Goal: Information Seeking & Learning: Learn about a topic

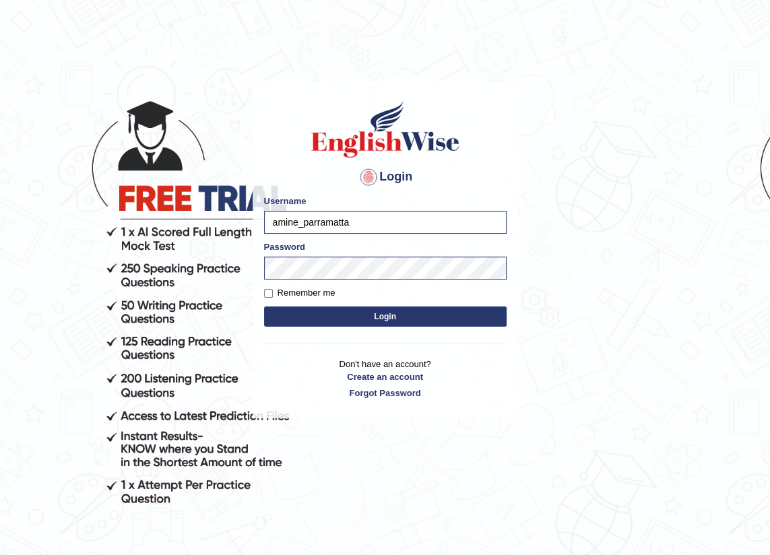
click at [296, 223] on input "amine_parramatta" at bounding box center [385, 222] width 243 height 23
type input "devon_parramatta"
click at [395, 311] on button "Login" at bounding box center [385, 316] width 243 height 20
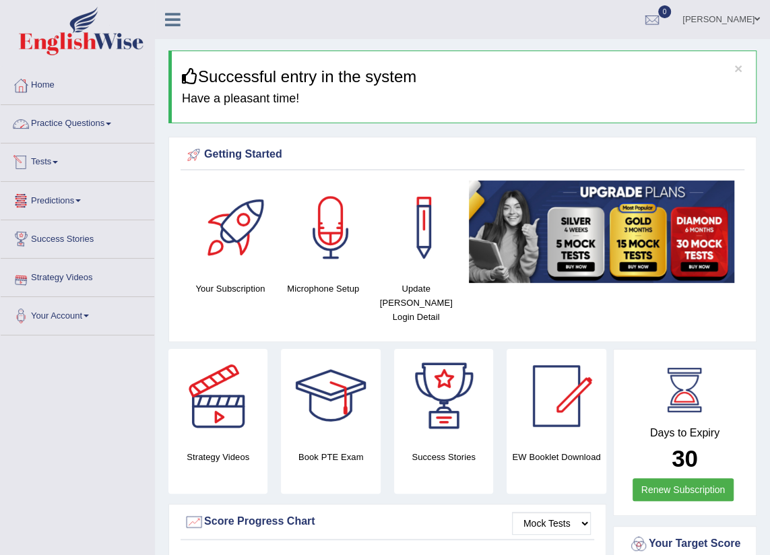
click at [99, 121] on link "Practice Questions" at bounding box center [78, 122] width 154 height 34
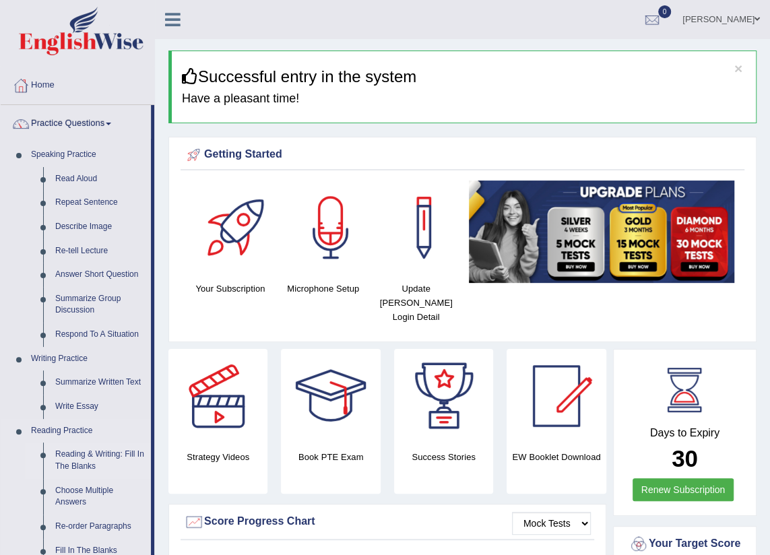
click at [82, 455] on link "Reading & Writing: Fill In The Blanks" at bounding box center [100, 461] width 102 height 36
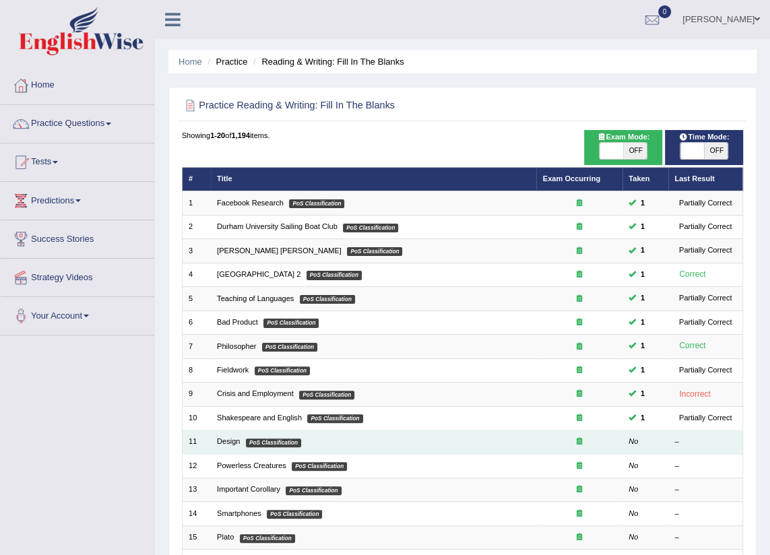
click at [391, 434] on td "Design PoS Classification" at bounding box center [374, 442] width 326 height 24
click at [220, 441] on link "Design" at bounding box center [228, 441] width 23 height 8
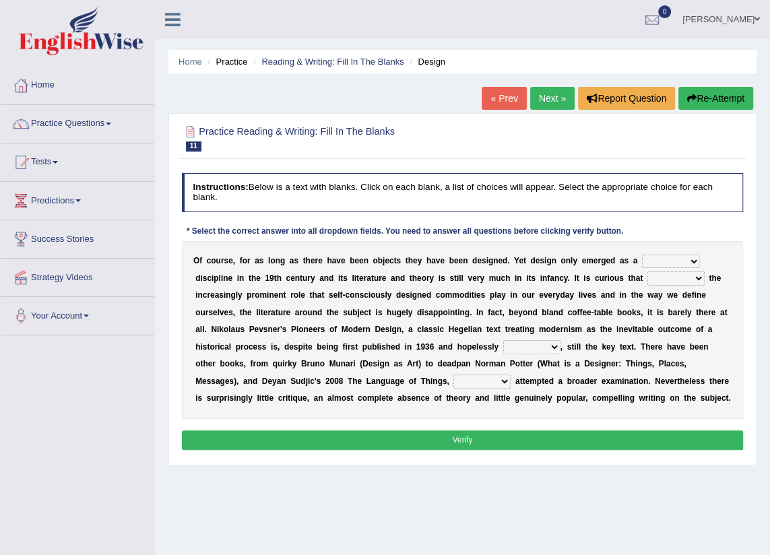
click at [662, 260] on select "bilateral ubiquitous foremost dedicated" at bounding box center [671, 261] width 58 height 13
select select "foremost"
click at [642, 255] on select "bilateral ubiquitous foremost dedicated" at bounding box center [671, 261] width 58 height 13
click at [709, 277] on b "t" at bounding box center [710, 277] width 3 height 9
click at [647, 278] on select "since despite within through" at bounding box center [675, 277] width 57 height 13
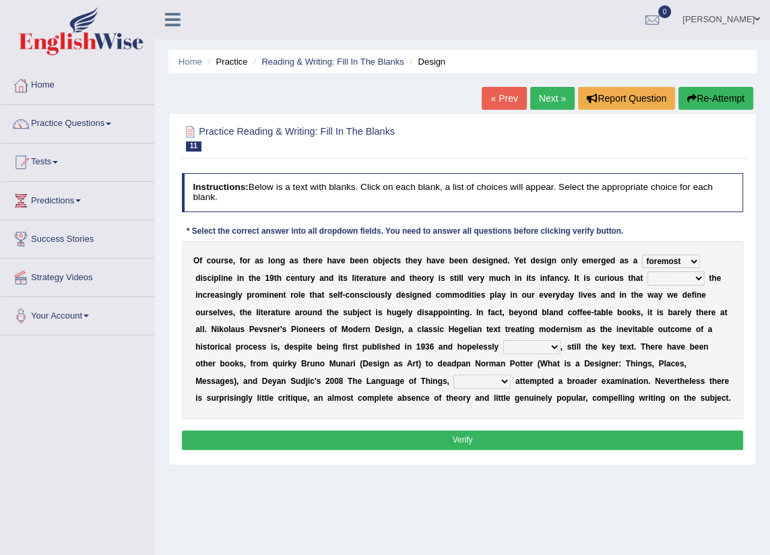
select select "since"
click at [647, 271] on select "since despite within through" at bounding box center [675, 277] width 57 height 13
click at [503, 346] on select "dates dating date dated" at bounding box center [531, 346] width 57 height 13
drag, startPoint x: 614, startPoint y: 278, endPoint x: 621, endPoint y: 279, distance: 7.4
click at [647, 279] on select "since despite within through" at bounding box center [675, 277] width 57 height 13
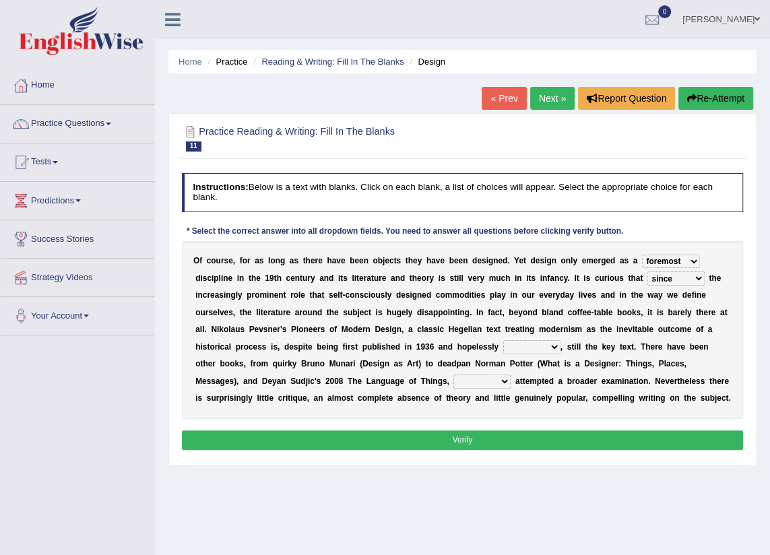
click at [647, 276] on select "since despite within through" at bounding box center [675, 277] width 57 height 13
click at [503, 348] on select "dates dating date dated" at bounding box center [531, 346] width 57 height 13
click at [503, 349] on select "dates dating date dated" at bounding box center [531, 346] width 57 height 13
select select "dated"
click at [503, 340] on select "dates dating date dated" at bounding box center [531, 346] width 57 height 13
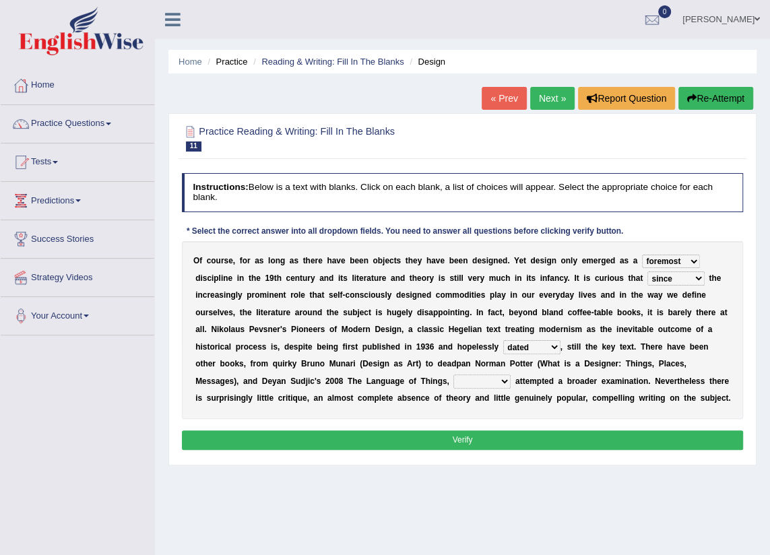
click at [453, 379] on select "which then however as" at bounding box center [481, 381] width 57 height 13
click at [146, 363] on div "Toggle navigation Home Practice Questions Speaking Practice Read Aloud Repeat S…" at bounding box center [385, 350] width 770 height 701
click at [453, 380] on select "which then however as" at bounding box center [481, 381] width 57 height 13
select select "which"
click at [453, 375] on select "which then however as" at bounding box center [481, 381] width 57 height 13
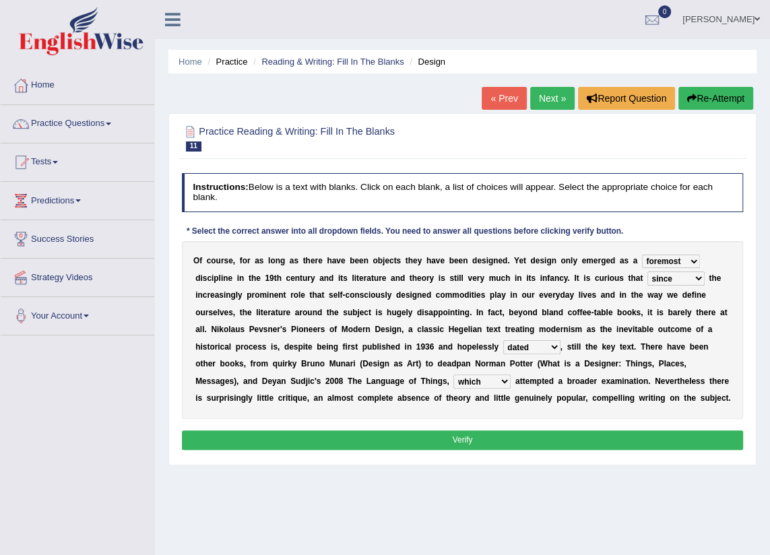
click at [467, 436] on button "Verify" at bounding box center [463, 440] width 562 height 20
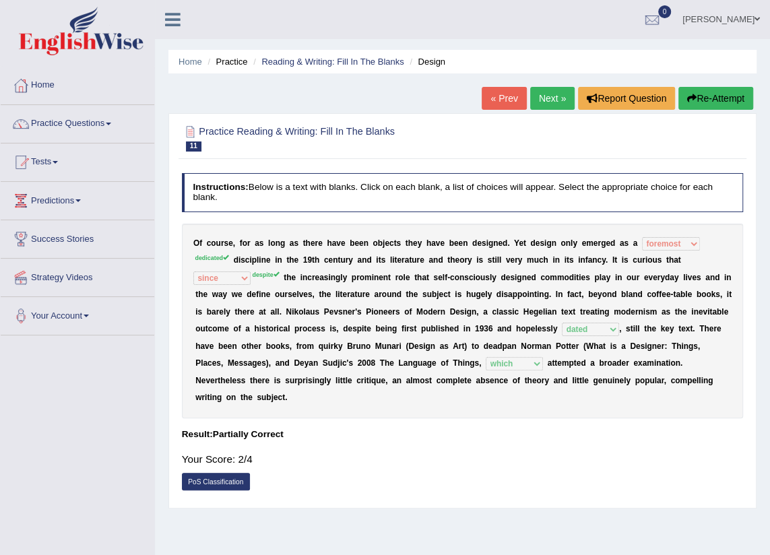
click at [541, 96] on link "Next »" at bounding box center [552, 98] width 44 height 23
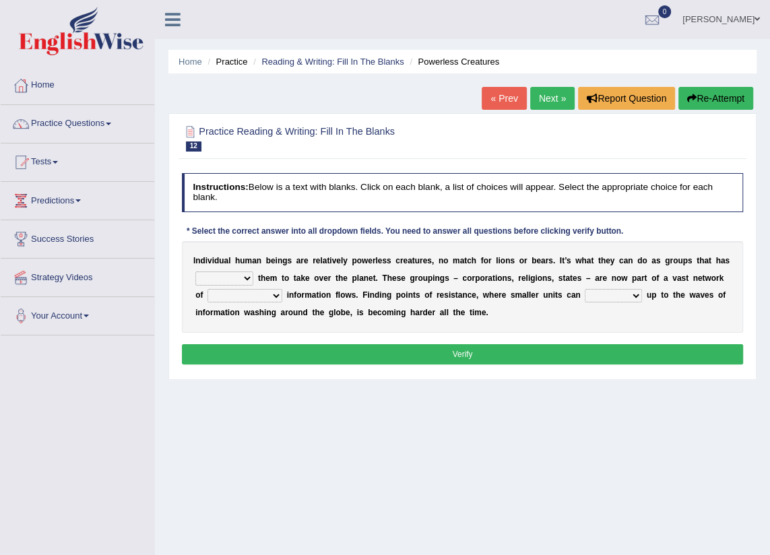
click at [244, 279] on select "enabled contended embodied conjured" at bounding box center [224, 277] width 58 height 13
click at [195, 271] on select "enabled contended embodied conjured" at bounding box center [224, 277] width 58 height 13
click at [240, 276] on select "enabled contended embodied conjured" at bounding box center [224, 277] width 58 height 13
select select "enabled"
click at [195, 271] on select "enabled contended embodied conjured" at bounding box center [224, 277] width 58 height 13
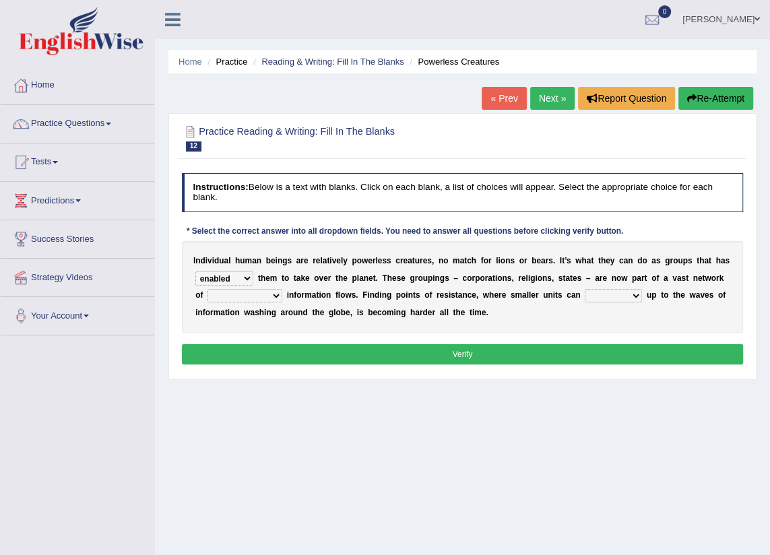
click at [245, 278] on select "enabled contended embodied conjured" at bounding box center [224, 277] width 58 height 13
click at [303, 323] on div "I n d i v i d u a l h u m a n b e i n g s a r e r e l a t i v e l y p o w e r l…" at bounding box center [463, 287] width 562 height 92
click at [256, 292] on select "interconnected overlapping fastened exploited" at bounding box center [244, 295] width 75 height 13
select select "exploited"
click at [207, 289] on select "interconnected overlapping fastened exploited" at bounding box center [244, 295] width 75 height 13
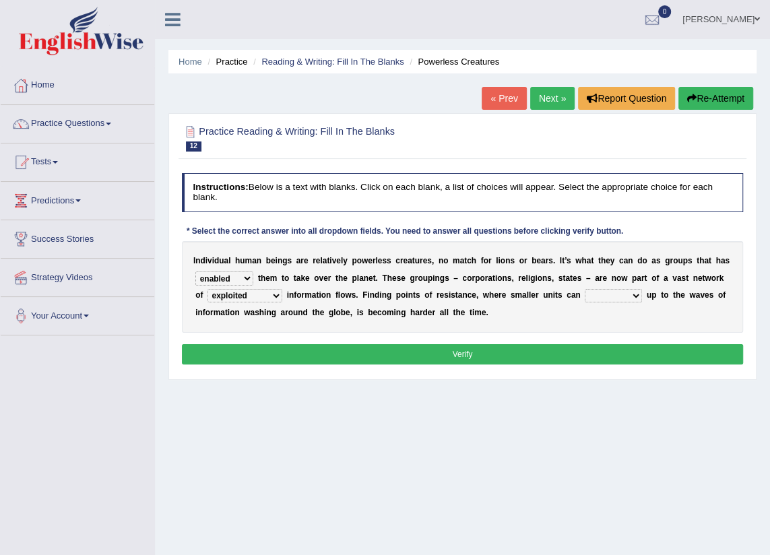
click at [256, 295] on select "interconnected overlapping fastened exploited" at bounding box center [244, 295] width 75 height 13
click at [600, 294] on select "stand raise hail pump" at bounding box center [613, 295] width 57 height 13
select select "raise"
click at [585, 289] on select "stand raise hail pump" at bounding box center [613, 295] width 57 height 13
click at [514, 345] on button "Verify" at bounding box center [463, 354] width 562 height 20
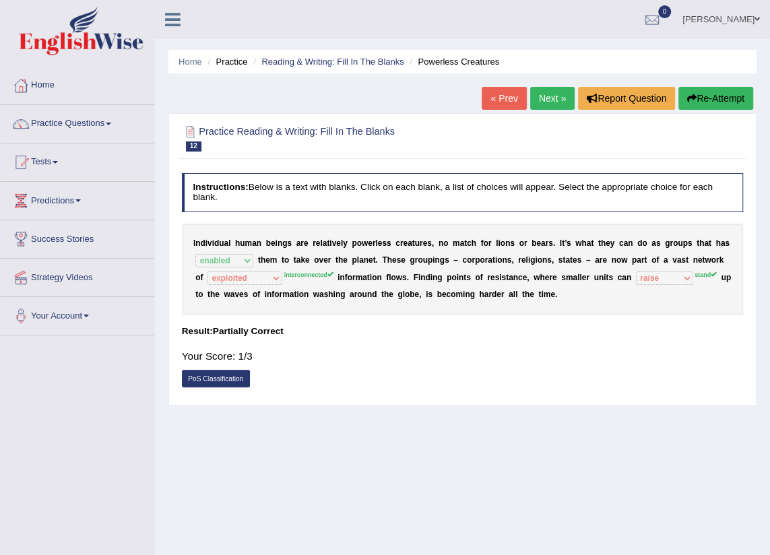
click at [553, 95] on link "Next »" at bounding box center [552, 98] width 44 height 23
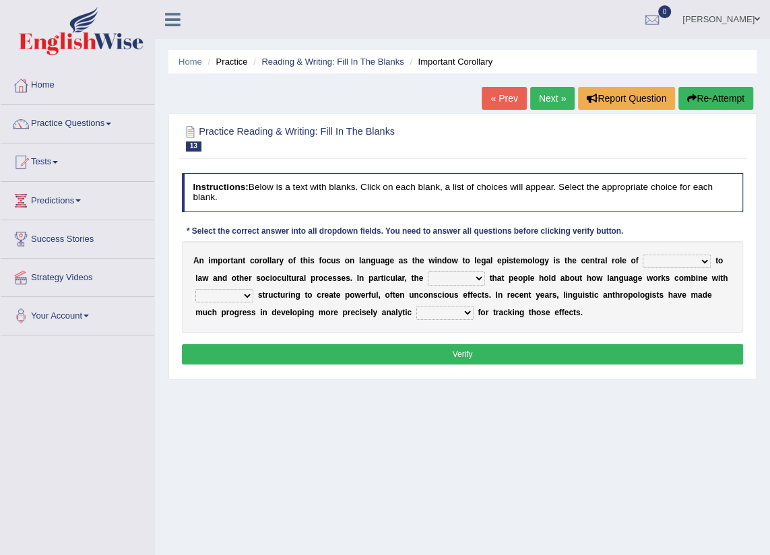
click at [678, 259] on select "discourse epoch dialect acquaintance" at bounding box center [677, 261] width 68 height 13
select select "discourse"
click at [643, 255] on select "discourse epoch dialect acquaintance" at bounding box center [677, 261] width 68 height 13
click at [428, 279] on select "deviation besmirch consent ideas" at bounding box center [456, 277] width 57 height 13
select select "consent"
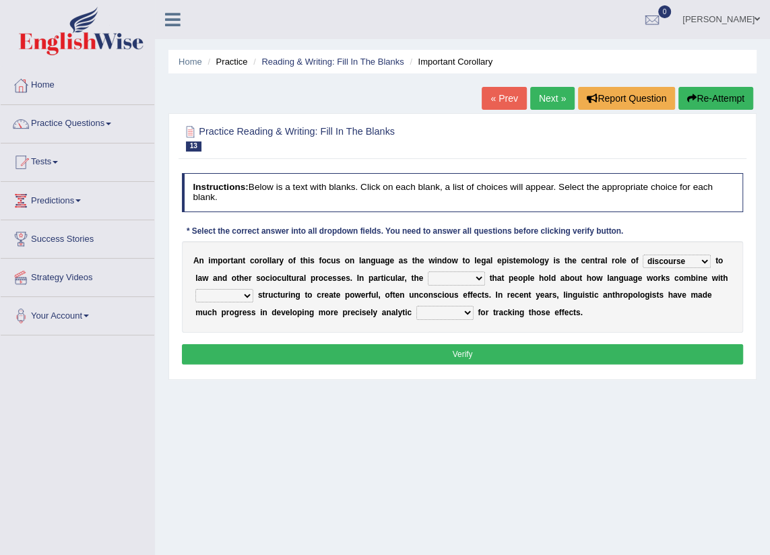
click at [428, 271] on select "deviation besmirch consent ideas" at bounding box center [456, 277] width 57 height 13
click at [253, 289] on select "mandatory linguistic legitimate customary" at bounding box center [224, 295] width 58 height 13
select select "mandatory"
click at [253, 289] on select "mandatory linguistic legitimate customary" at bounding box center [224, 295] width 58 height 13
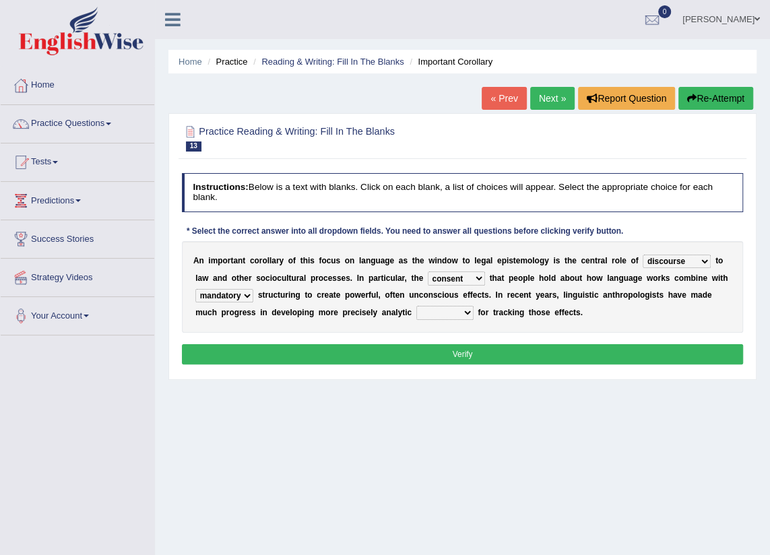
click at [253, 289] on select "mandatory linguistic legitimate customary" at bounding box center [224, 295] width 58 height 13
click at [431, 276] on select "deviation besmirch consent ideas" at bounding box center [456, 277] width 57 height 13
click at [432, 276] on select "deviation besmirch consent ideas" at bounding box center [456, 277] width 57 height 13
click at [675, 257] on select "discourse epoch dialect acquaintance" at bounding box center [677, 261] width 68 height 13
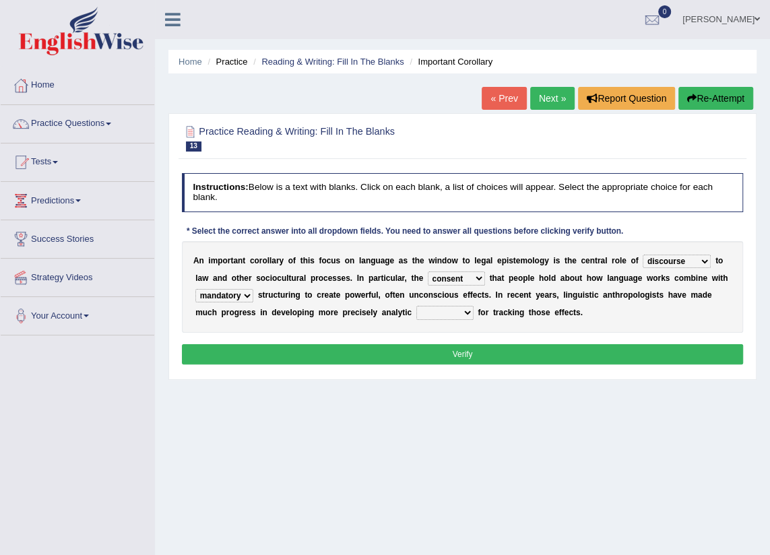
click at [416, 312] on select "tools appetite albums stroke" at bounding box center [444, 312] width 57 height 13
select select "tools"
click at [416, 306] on select "tools appetite albums stroke" at bounding box center [444, 312] width 57 height 13
click at [465, 357] on button "Verify" at bounding box center [463, 354] width 562 height 20
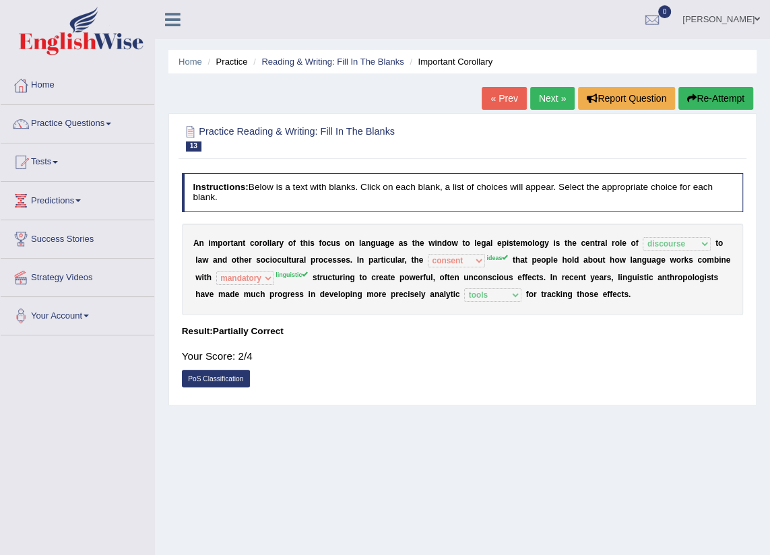
drag, startPoint x: 568, startPoint y: 93, endPoint x: 561, endPoint y: 92, distance: 6.9
click at [566, 92] on link "Next »" at bounding box center [552, 98] width 44 height 23
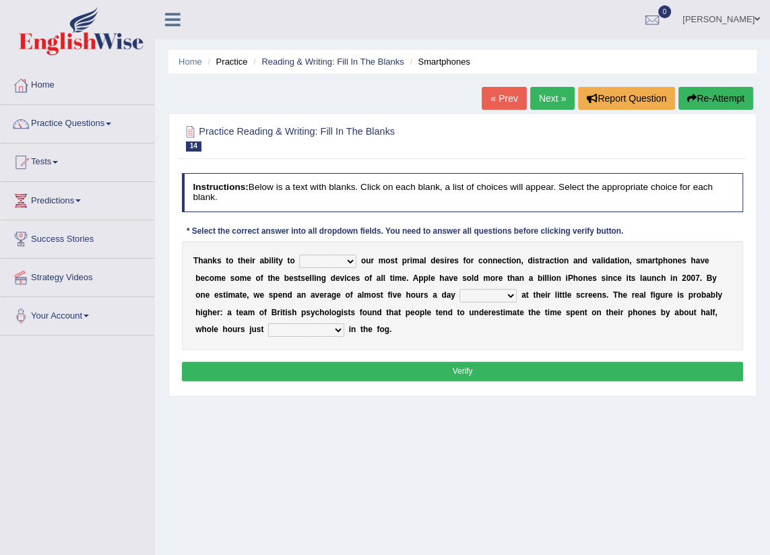
click at [344, 259] on select "hijack describe sharpen conserve" at bounding box center [327, 261] width 57 height 13
select select "conserve"
click at [299, 255] on select "hijack describe sharpen conserve" at bounding box center [327, 261] width 57 height 13
click at [459, 294] on select "watching waggling snoring staring" at bounding box center [487, 295] width 57 height 13
select select "staring"
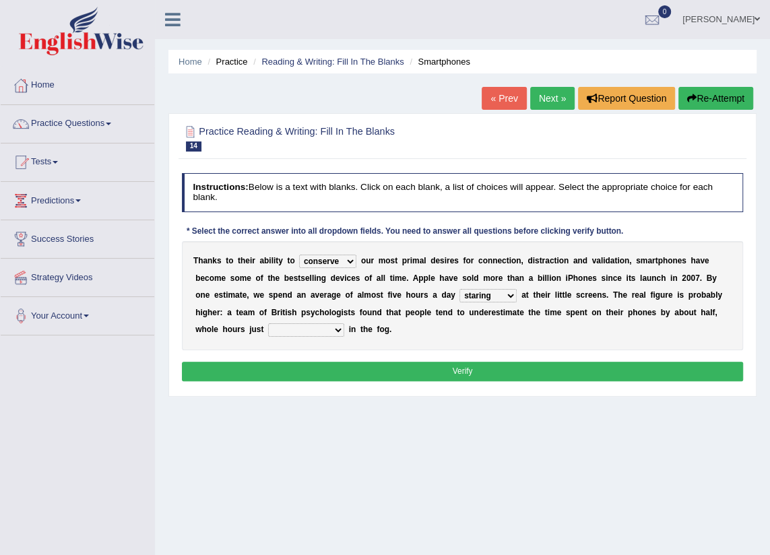
click at [459, 289] on select "watching waggling snoring staring" at bounding box center [487, 295] width 57 height 13
click at [459, 292] on select "watching waggling snoring staring" at bounding box center [487, 295] width 57 height 13
click at [323, 321] on div "T h a n k s t o t h e i r a b i l i t y t o hijack describe sharpen conserve o …" at bounding box center [463, 295] width 562 height 109
click at [344, 323] on select "has evaporated evaporating evaporate evaporates" at bounding box center [306, 329] width 76 height 13
select select "evaporates"
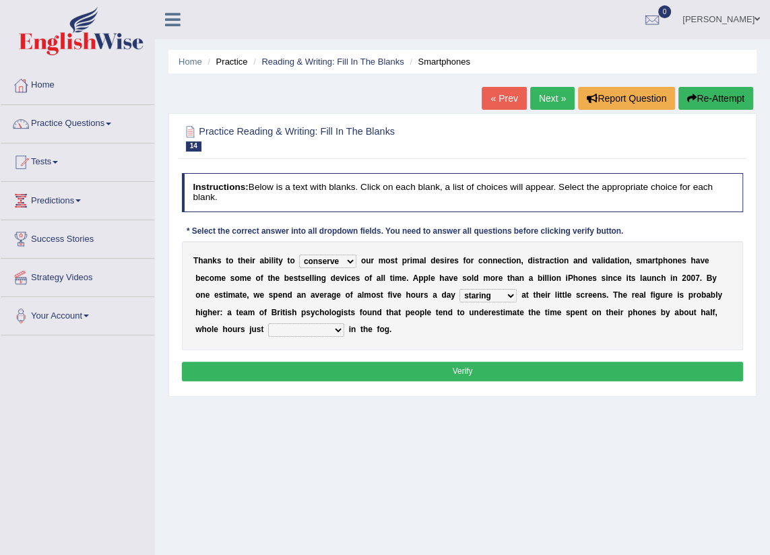
click at [344, 323] on select "has evaporated evaporating evaporate evaporates" at bounding box center [306, 329] width 76 height 13
click at [548, 376] on button "Verify" at bounding box center [463, 372] width 562 height 20
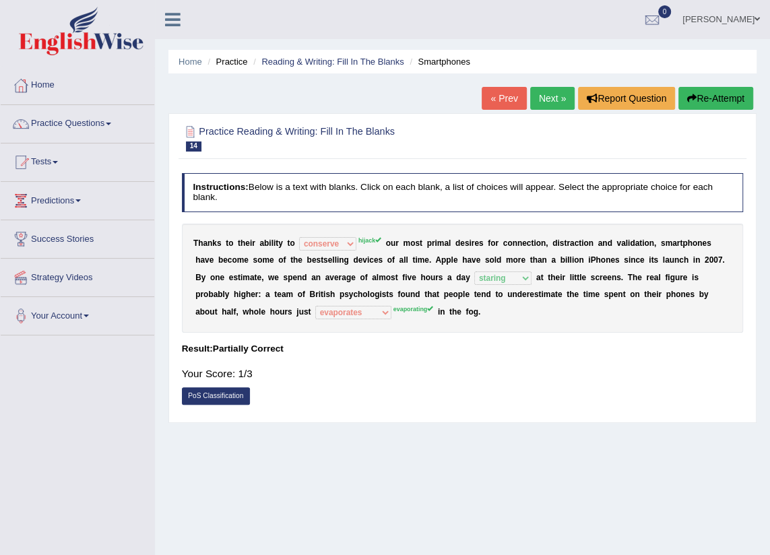
click at [552, 96] on link "Next »" at bounding box center [552, 98] width 44 height 23
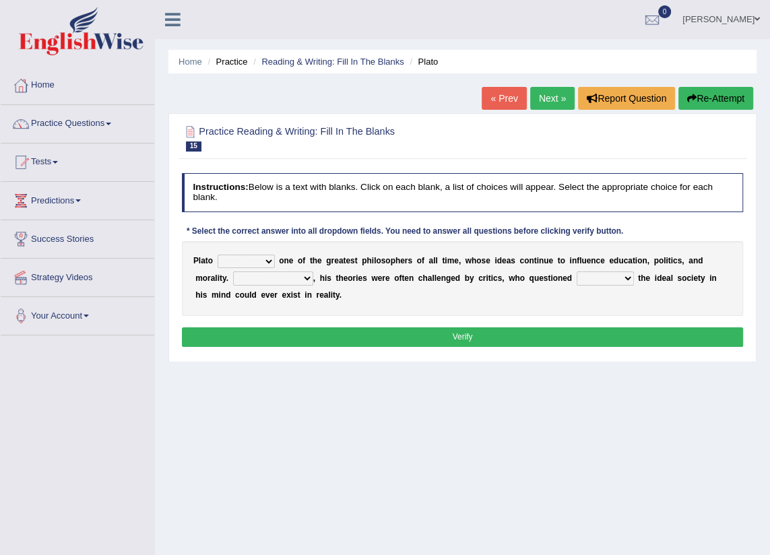
click at [267, 260] on select "keeps comes claims remains" at bounding box center [246, 261] width 57 height 13
select select "remains"
click at [218, 255] on select "keeps comes claims remains" at bounding box center [246, 261] width 57 height 13
click at [260, 278] on select "Notwithstanding So However Whatever" at bounding box center [273, 277] width 80 height 13
select select "However"
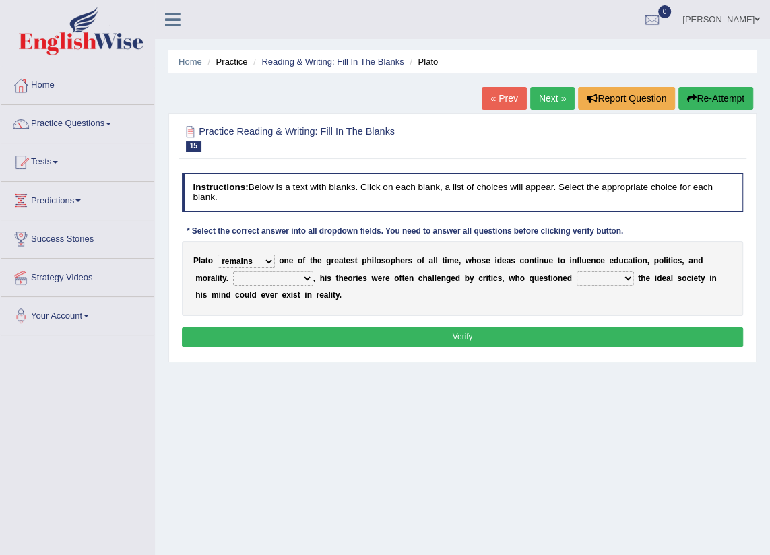
click at [233, 271] on select "Notwithstanding So However Whatever" at bounding box center [273, 277] width 80 height 13
click at [577, 277] on select "which what that whether" at bounding box center [605, 277] width 57 height 13
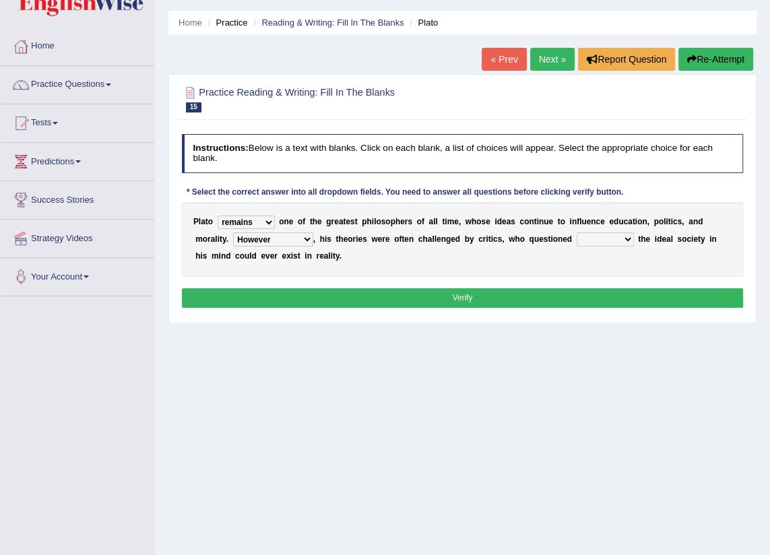
scroll to position [61, 0]
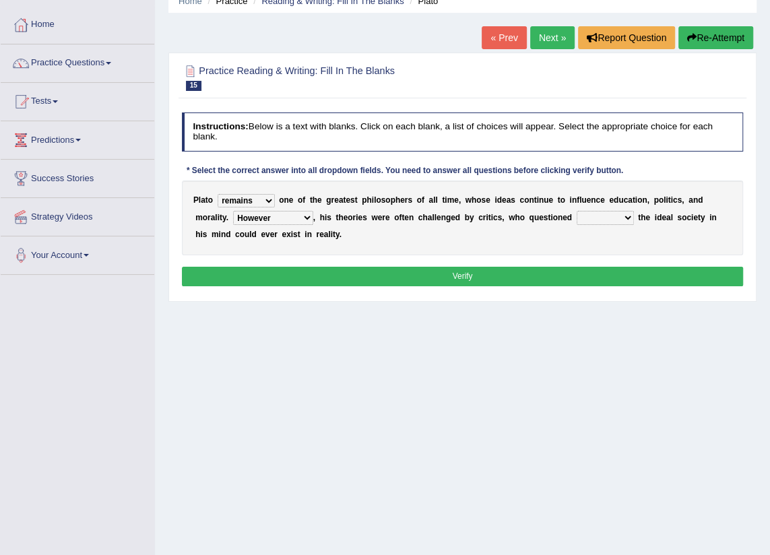
click at [577, 215] on select "which what that whether" at bounding box center [605, 217] width 57 height 13
select select "that"
click at [577, 211] on select "which what that whether" at bounding box center [605, 217] width 57 height 13
click at [525, 267] on button "Verify" at bounding box center [463, 277] width 562 height 20
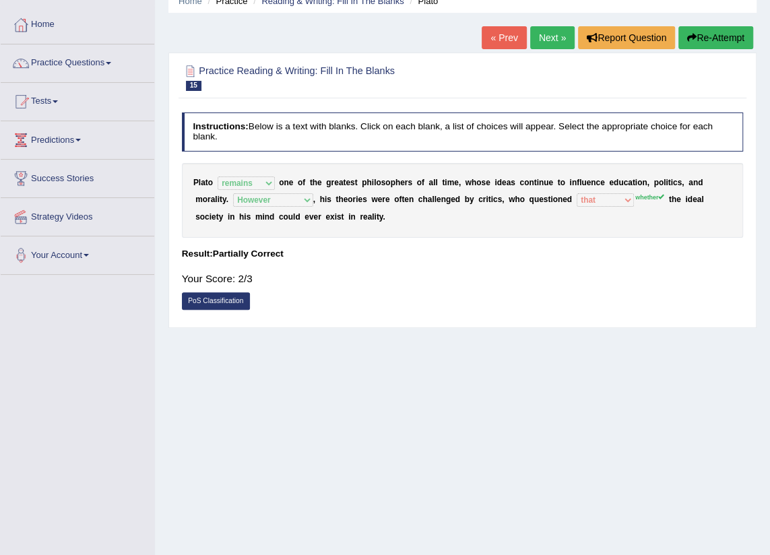
click at [539, 40] on link "Next »" at bounding box center [552, 37] width 44 height 23
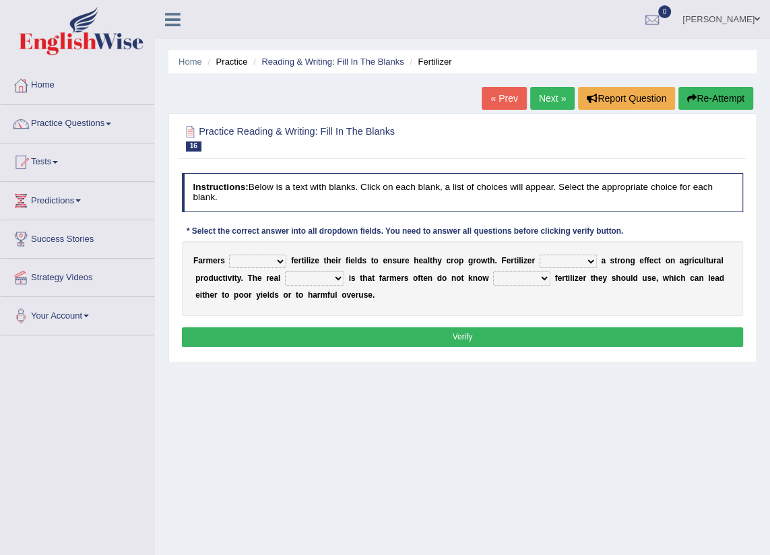
click at [276, 258] on select "must should need can" at bounding box center [257, 261] width 57 height 13
click at [282, 259] on select "must should need can" at bounding box center [257, 261] width 57 height 13
select select "must"
click at [229, 255] on select "must should need can" at bounding box center [257, 261] width 57 height 13
click at [575, 257] on select "has had have having" at bounding box center [568, 261] width 57 height 13
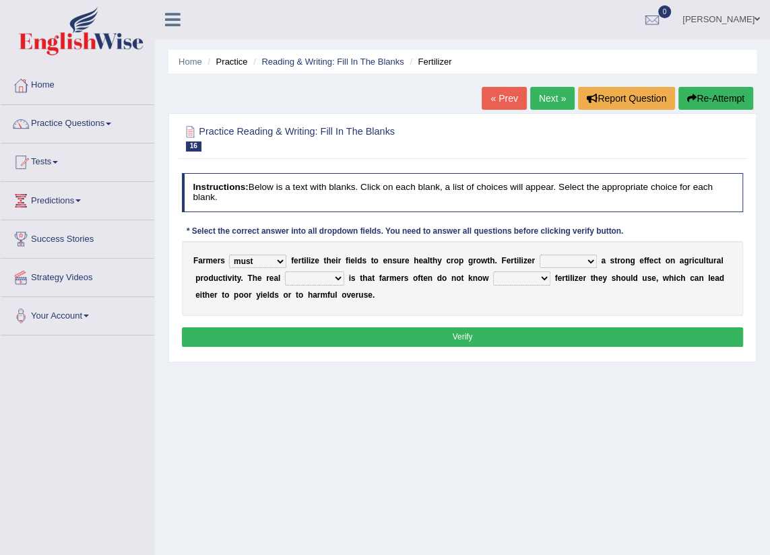
select select "have"
click at [540, 255] on select "has had have having" at bounding box center [568, 261] width 57 height 13
click at [331, 278] on select "problem question conclusion answer" at bounding box center [314, 277] width 59 height 13
click at [285, 271] on select "problem question conclusion answer" at bounding box center [314, 277] width 59 height 13
click at [529, 275] on select "how much how many however so much" at bounding box center [521, 277] width 57 height 13
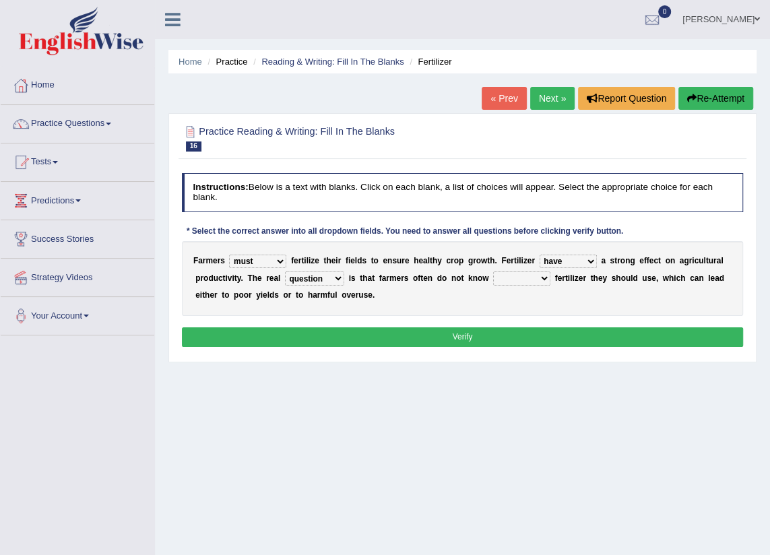
click at [331, 276] on select "problem question conclusion answer" at bounding box center [314, 277] width 59 height 13
select select "problem"
click at [285, 271] on select "problem question conclusion answer" at bounding box center [314, 277] width 59 height 13
click at [528, 280] on select "how much how many however so much" at bounding box center [521, 277] width 57 height 13
select select "how much"
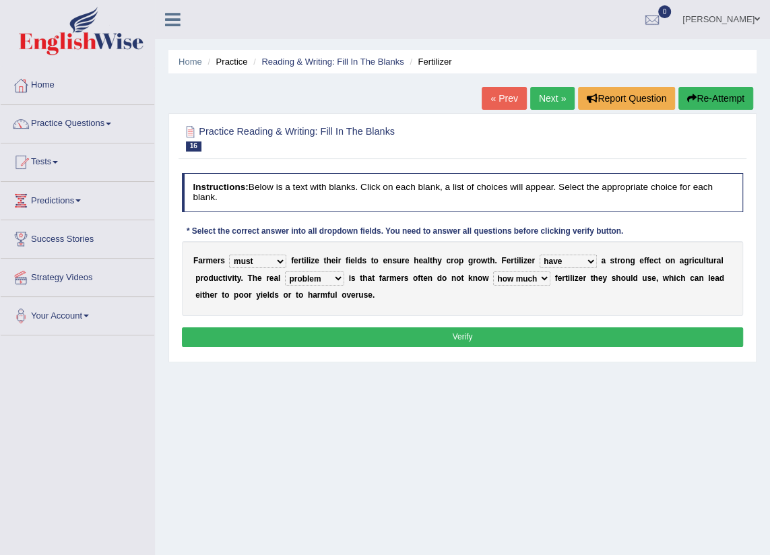
click at [493, 271] on select "how much how many however so much" at bounding box center [521, 277] width 57 height 13
click at [501, 325] on div "Instructions: Below is a text with blanks. Click on each blank, a list of choic…" at bounding box center [462, 262] width 567 height 189
click at [505, 332] on button "Verify" at bounding box center [463, 337] width 562 height 20
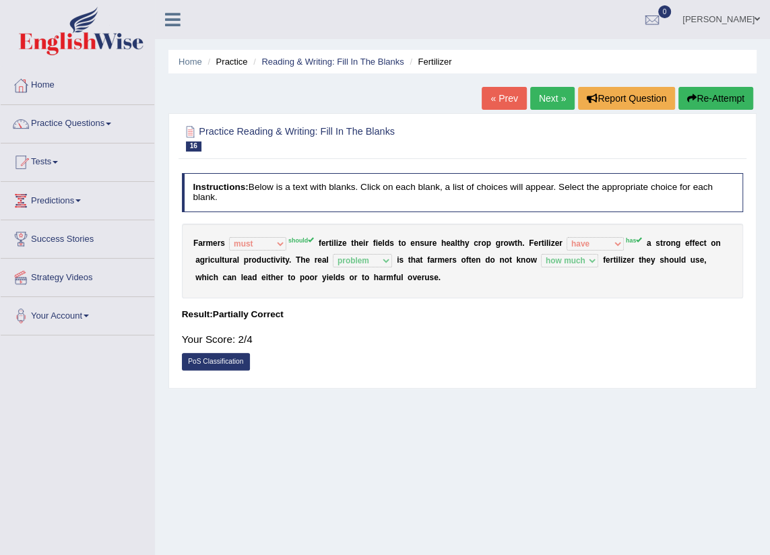
click at [550, 102] on link "Next »" at bounding box center [552, 98] width 44 height 23
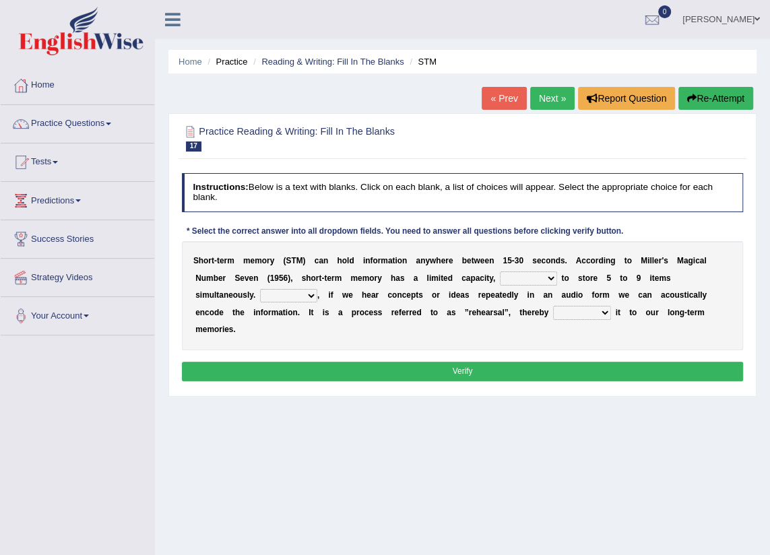
click at [500, 278] on select "being able is able be able unable" at bounding box center [528, 277] width 57 height 13
click at [500, 276] on select "being able is able be able unable" at bounding box center [528, 277] width 57 height 13
select select "being able"
click at [500, 271] on select "being able is able be able unable" at bounding box center [528, 277] width 57 height 13
click at [260, 296] on select "However So Moreover Therefore" at bounding box center [288, 295] width 57 height 13
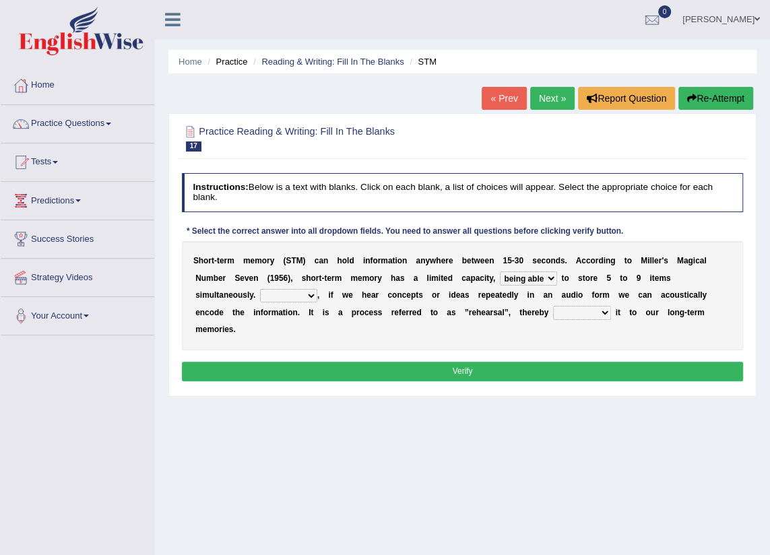
select select "However"
click at [260, 289] on select "However So Moreover Therefore" at bounding box center [288, 295] width 57 height 13
click at [553, 309] on select "commit commits commiting commited" at bounding box center [582, 312] width 58 height 13
select select "commits"
click at [553, 306] on select "commit commits commiting commited" at bounding box center [582, 312] width 58 height 13
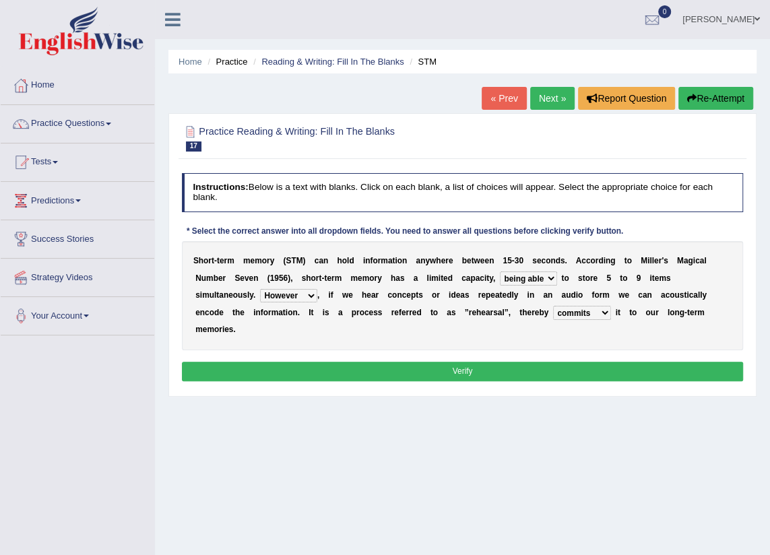
click at [465, 362] on button "Verify" at bounding box center [463, 372] width 562 height 20
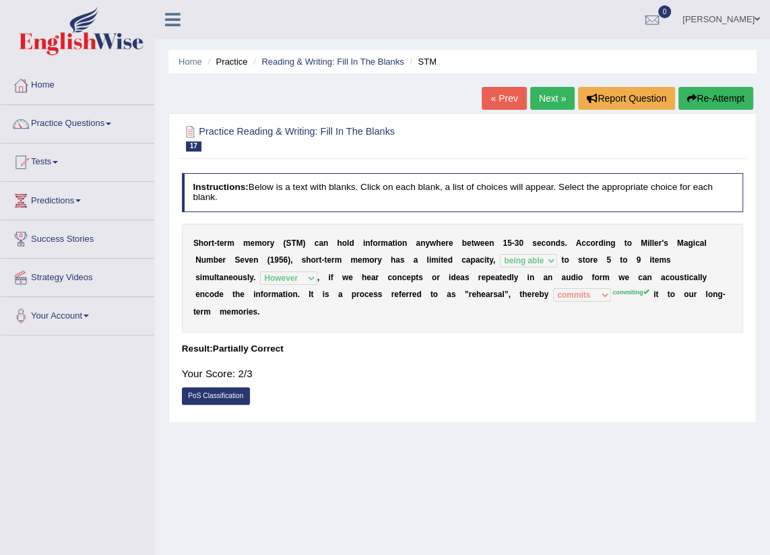
click at [549, 98] on link "Next »" at bounding box center [552, 98] width 44 height 23
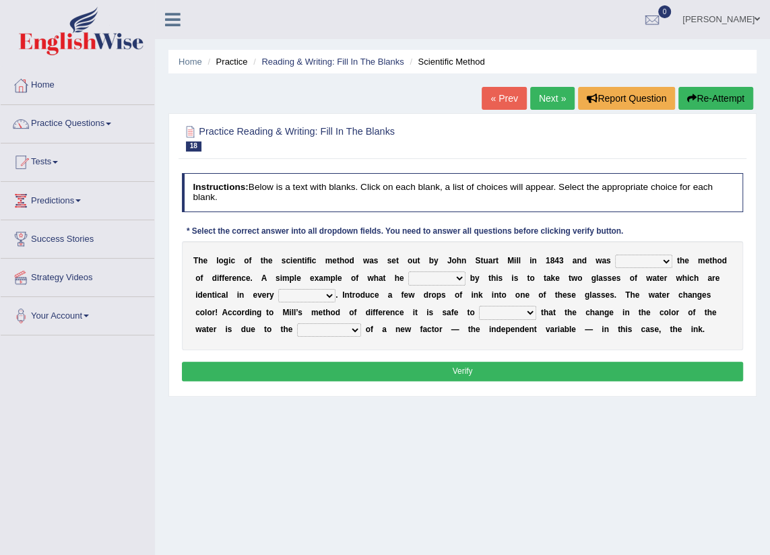
click at [638, 260] on select "pointed claimed demanded named" at bounding box center [643, 261] width 57 height 13
click at [639, 259] on select "pointed claimed demanded named" at bounding box center [643, 261] width 57 height 13
select select "claimed"
click at [615, 255] on select "pointed claimed demanded named" at bounding box center [643, 261] width 57 height 13
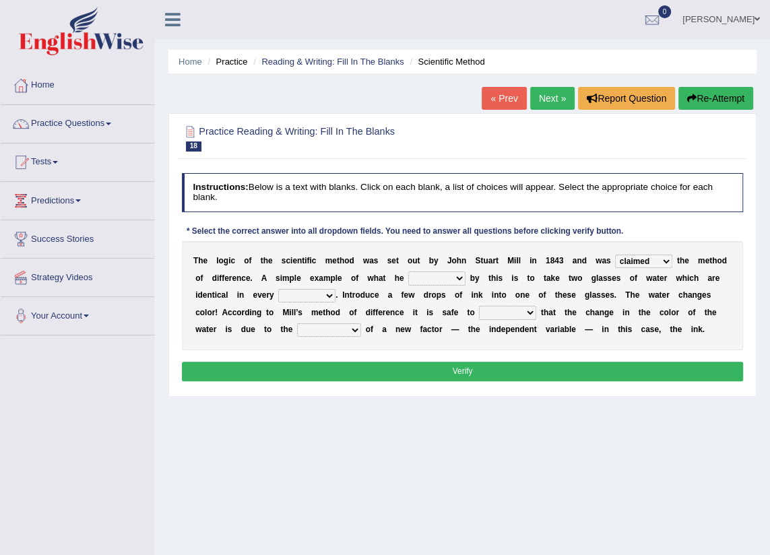
click at [430, 278] on select "capped charged found meant" at bounding box center [436, 277] width 57 height 13
select select "meant"
click at [408, 271] on select "capped charged found meant" at bounding box center [436, 277] width 57 height 13
click at [278, 297] on select "thought identity measure respect" at bounding box center [306, 295] width 57 height 13
select select "identity"
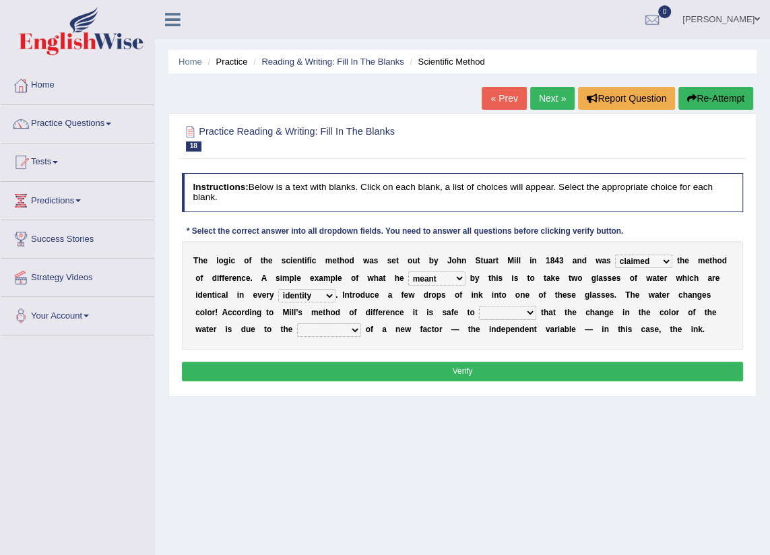
click at [278, 289] on select "thought identity measure respect" at bounding box center [306, 295] width 57 height 13
click at [479, 316] on select "assume discuss prefer acclaim" at bounding box center [507, 312] width 57 height 13
select select "discuss"
click at [479, 306] on select "assume discuss prefer acclaim" at bounding box center [507, 312] width 57 height 13
click at [297, 333] on select "introduction magnitude preparation purification" at bounding box center [329, 329] width 64 height 13
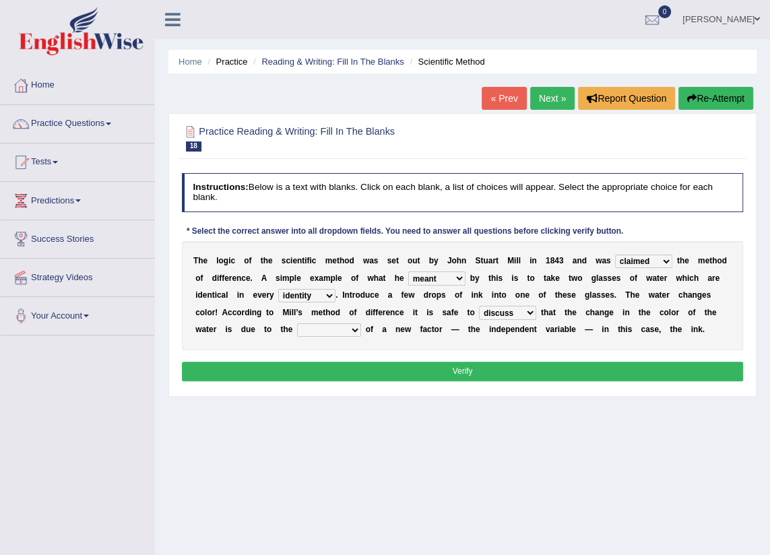
select select "introduction"
click at [297, 323] on select "introduction magnitude preparation purification" at bounding box center [329, 329] width 64 height 13
click at [365, 364] on button "Verify" at bounding box center [463, 372] width 562 height 20
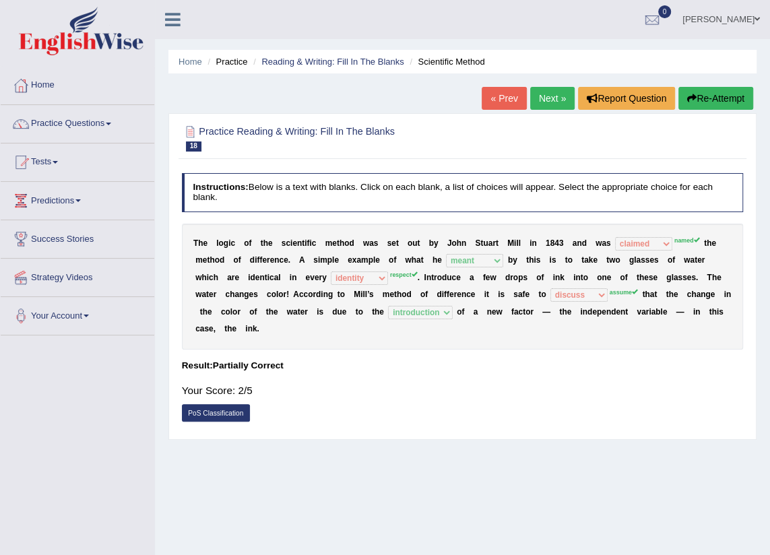
click at [720, 101] on button "Re-Attempt" at bounding box center [715, 98] width 75 height 23
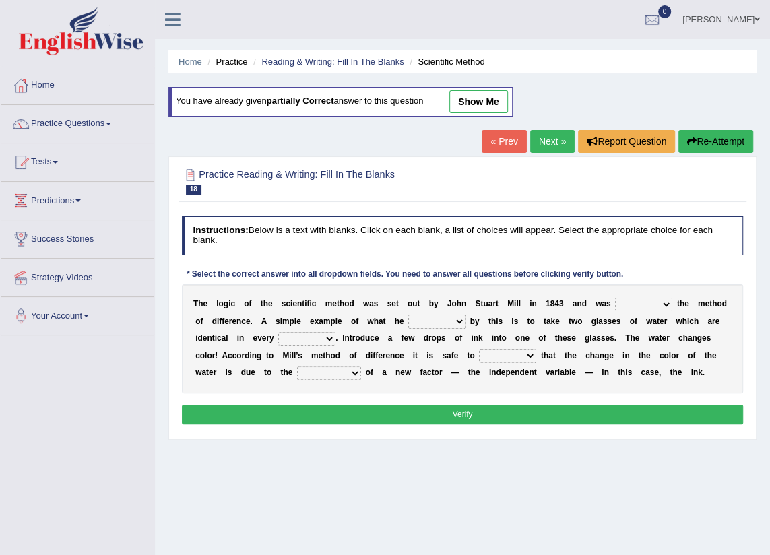
click at [278, 336] on select "thought identity measure respect" at bounding box center [306, 338] width 57 height 13
click at [479, 355] on select "assume discuss prefer acclaim" at bounding box center [507, 355] width 57 height 13
click at [458, 102] on link "show me" at bounding box center [478, 101] width 59 height 23
select select "claimed"
select select "meant"
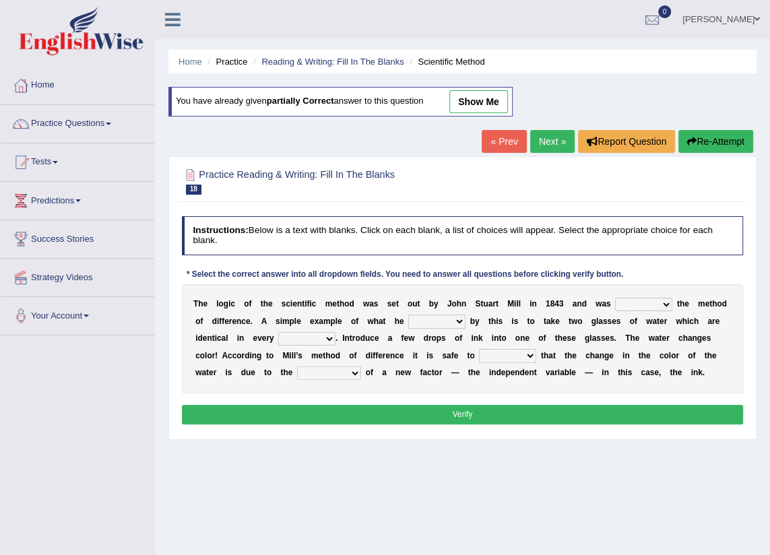
select select "identity"
select select "discuss"
select select "introduction"
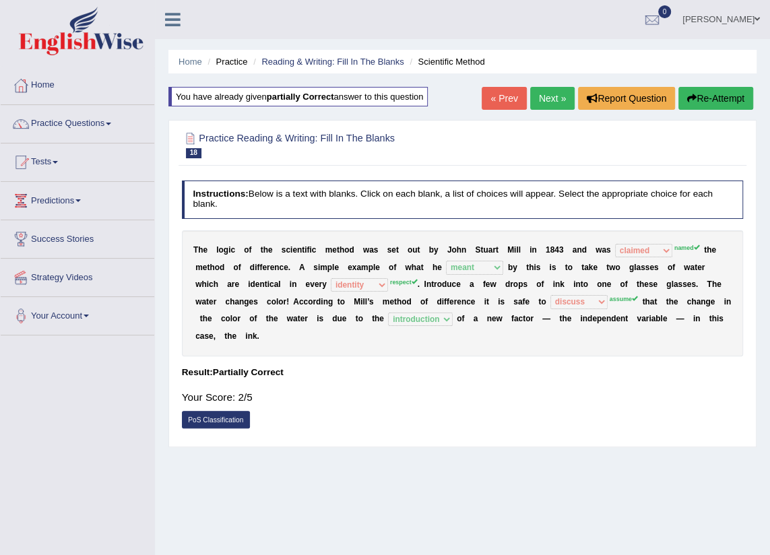
click at [540, 98] on link "Next »" at bounding box center [552, 98] width 44 height 23
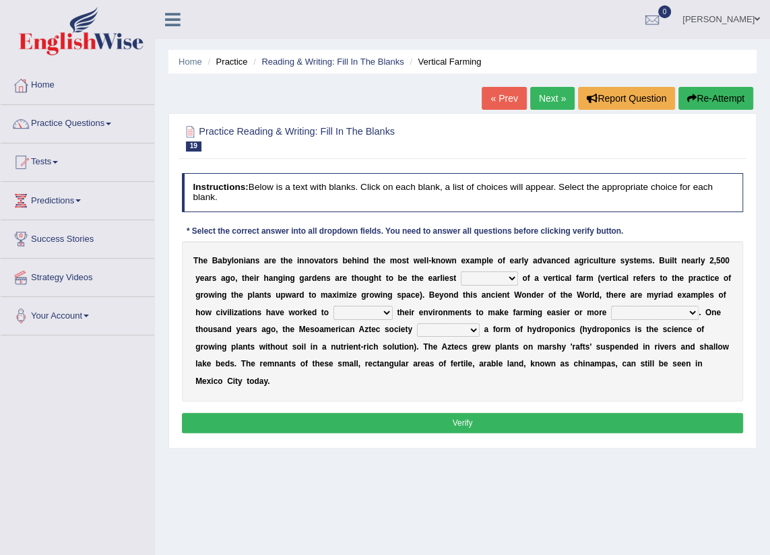
click at [467, 278] on select "prototype failure discredit protocol" at bounding box center [489, 277] width 57 height 13
click at [461, 271] on select "prototype failure discredit protocol" at bounding box center [489, 277] width 57 height 13
click at [472, 276] on select "prototype failure discredit protocol" at bounding box center [489, 277] width 57 height 13
select select "prototype"
click at [461, 271] on select "prototype failure discredit protocol" at bounding box center [489, 277] width 57 height 13
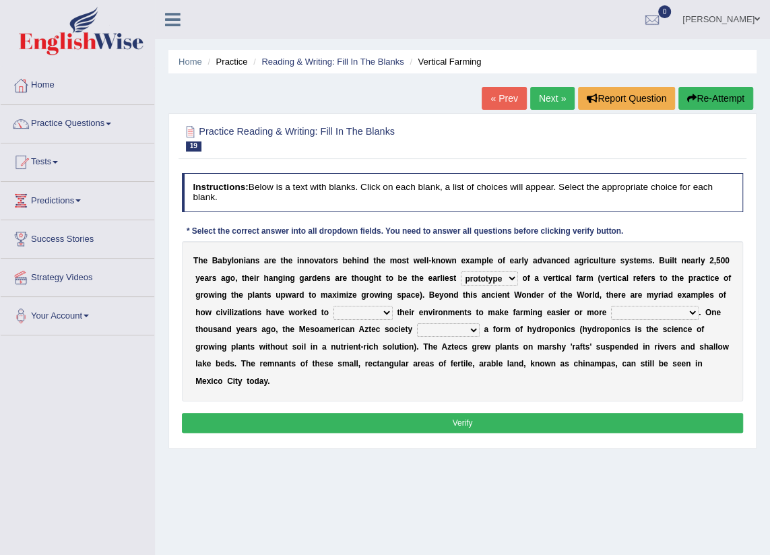
click at [333, 312] on select "manipulate escape respect disarrange" at bounding box center [362, 312] width 59 height 13
select select "manipulate"
click at [333, 306] on select "manipulate escape respect disarrange" at bounding box center [362, 312] width 59 height 13
click at [333, 310] on select "manipulate escape respect disarrange" at bounding box center [362, 312] width 59 height 13
click at [333, 306] on select "manipulate escape respect disarrange" at bounding box center [362, 312] width 59 height 13
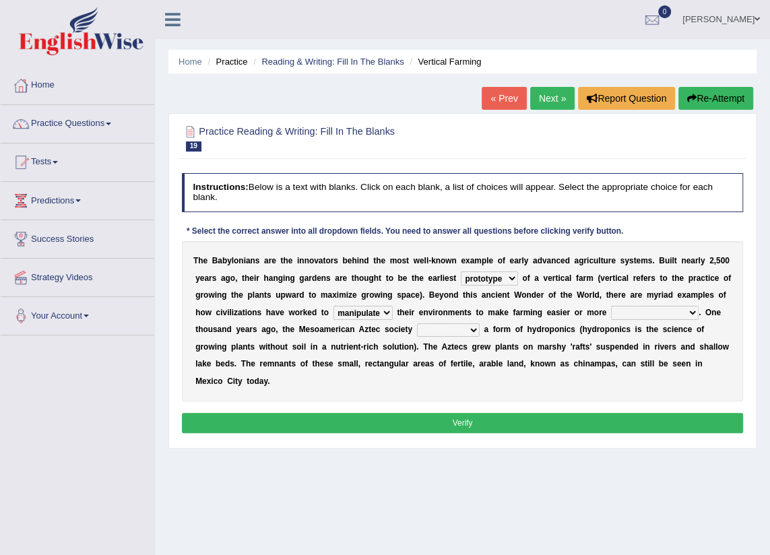
click at [611, 313] on select "productive constructive connective counterproductive" at bounding box center [655, 312] width 88 height 13
select select "productive"
click at [611, 306] on select "productive constructive connective counterproductive" at bounding box center [655, 312] width 88 height 13
click at [611, 309] on select "productive constructive connective counterproductive" at bounding box center [655, 312] width 88 height 13
click at [417, 329] on select "domineered volunteered pioneered engineered" at bounding box center [448, 329] width 63 height 13
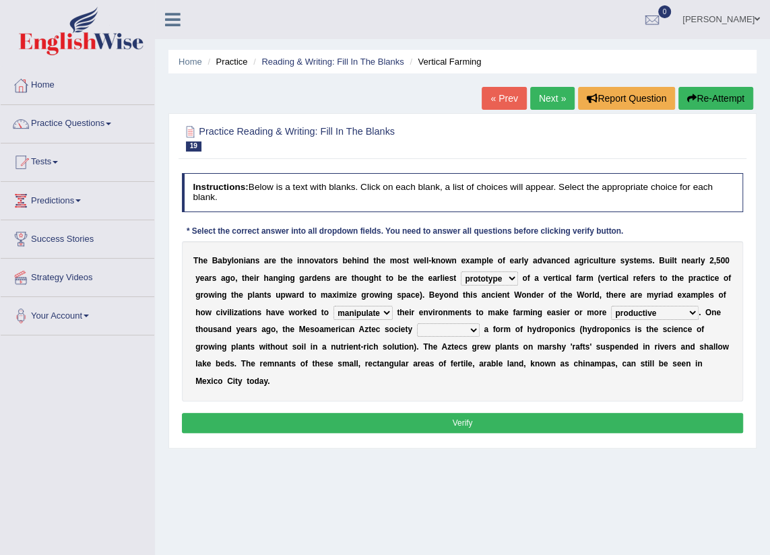
select select "pioneered"
click at [417, 323] on select "domineered volunteered pioneered engineered" at bounding box center [448, 329] width 63 height 13
click at [501, 413] on button "Verify" at bounding box center [463, 423] width 562 height 20
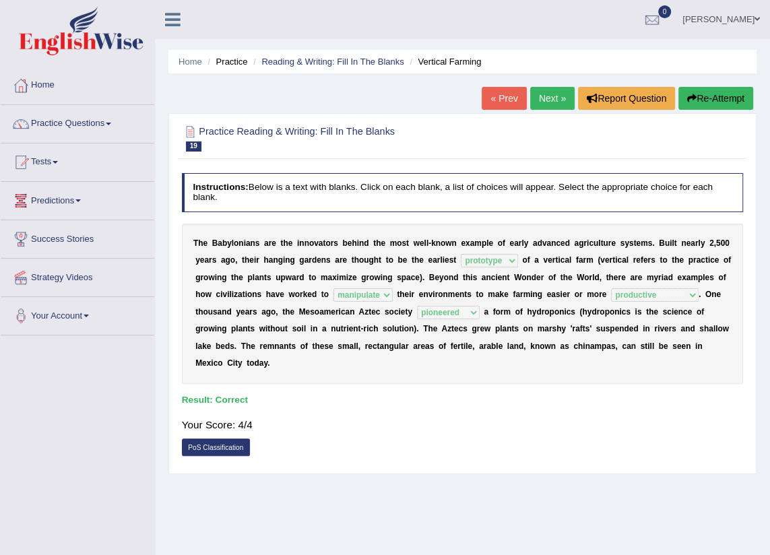
click at [556, 96] on link "Next »" at bounding box center [552, 98] width 44 height 23
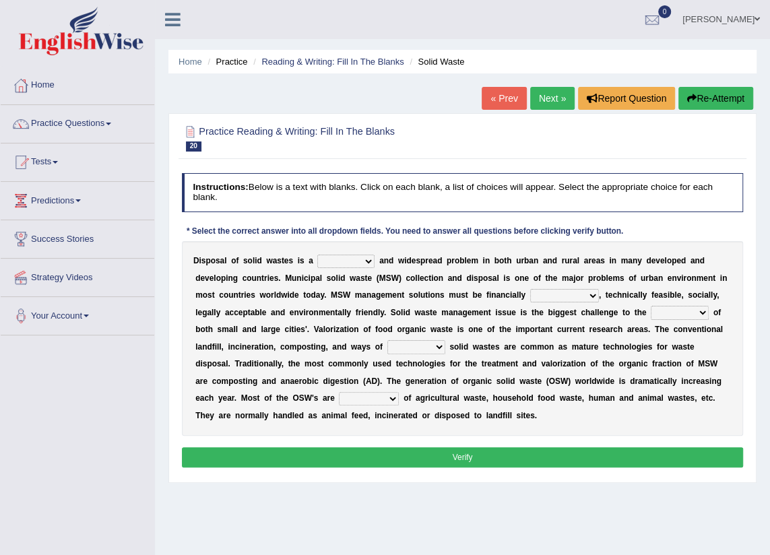
click at [358, 263] on select "slanting stinging stalling shafting" at bounding box center [345, 261] width 57 height 13
select select "stalling"
click at [317, 255] on select "slanting stinging stalling shafting" at bounding box center [345, 261] width 57 height 13
click at [360, 263] on select "slanting stinging stalling shafting" at bounding box center [345, 261] width 57 height 13
click at [317, 255] on select "slanting stinging stalling shafting" at bounding box center [345, 261] width 57 height 13
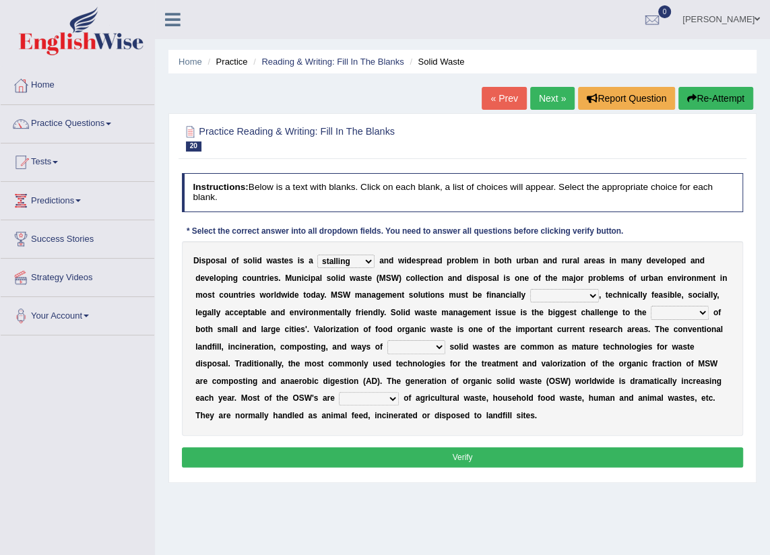
click at [530, 295] on select "unattainable sustainable objectionable treasonable" at bounding box center [564, 295] width 69 height 13
select select "sustainable"
click at [530, 289] on select "unattainable sustainable objectionable treasonable" at bounding box center [564, 295] width 69 height 13
click at [651, 309] on select "plants culture authorities history" at bounding box center [680, 312] width 58 height 13
click at [651, 306] on select "plants culture authorities history" at bounding box center [680, 312] width 58 height 13
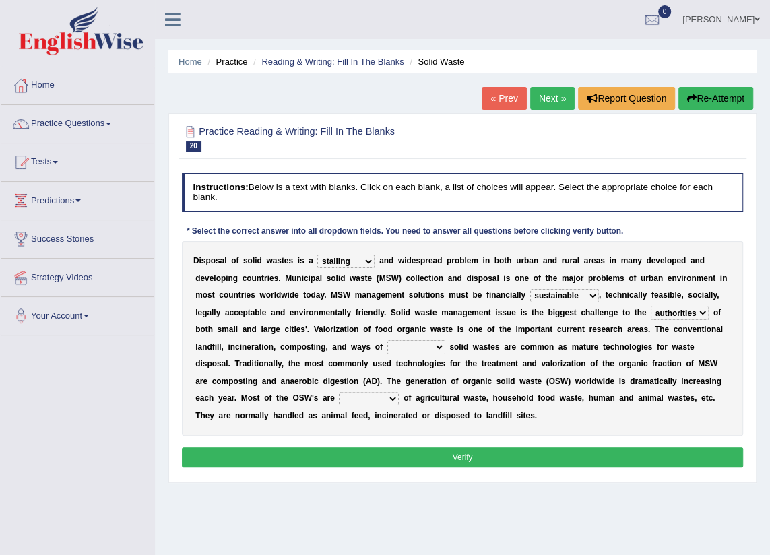
click at [651, 313] on select "plants culture authorities history" at bounding box center [680, 312] width 58 height 13
select select "history"
click at [651, 306] on select "plants culture authorities history" at bounding box center [680, 312] width 58 height 13
click at [387, 344] on select "reserving preserving deserving handling" at bounding box center [416, 346] width 58 height 13
select select "handling"
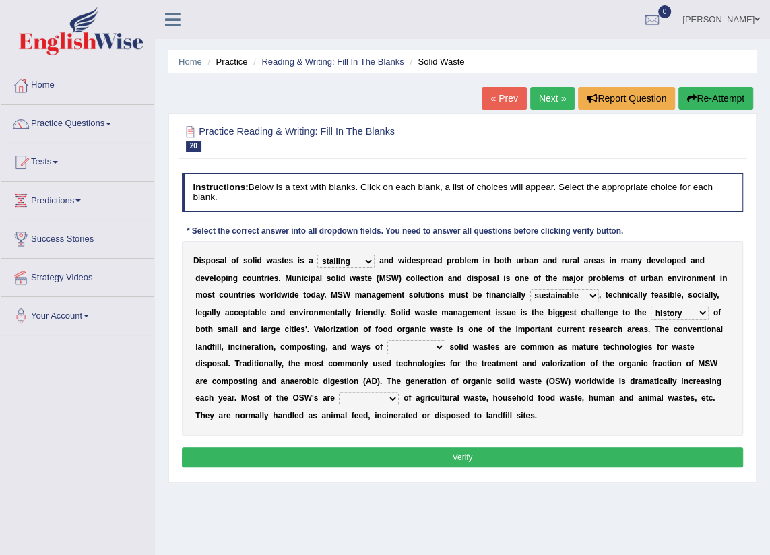
click at [387, 340] on select "reserving preserving deserving handling" at bounding box center [416, 346] width 58 height 13
click at [404, 393] on b at bounding box center [401, 397] width 5 height 9
click at [399, 392] on select "composed disposed composing disposing" at bounding box center [369, 398] width 60 height 13
select select "composing"
click at [399, 392] on select "composed disposed composing disposing" at bounding box center [369, 398] width 60 height 13
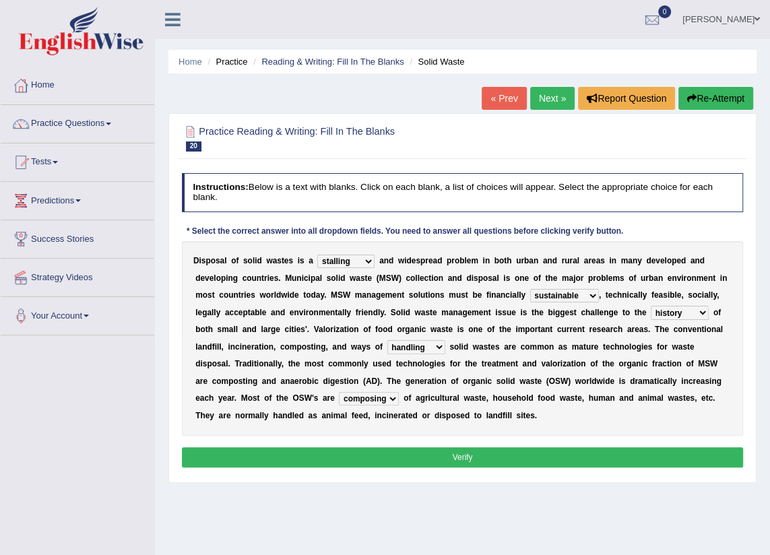
click at [542, 455] on button "Verify" at bounding box center [463, 457] width 562 height 20
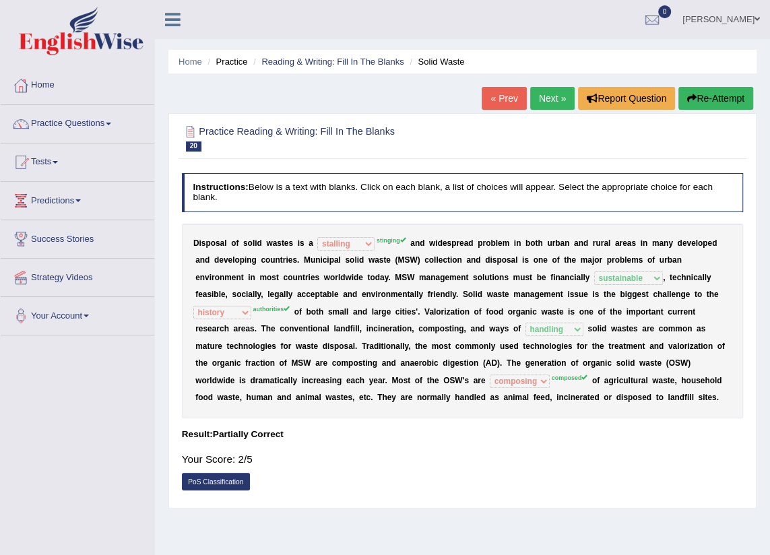
click at [690, 101] on icon "button" at bounding box center [691, 98] width 9 height 9
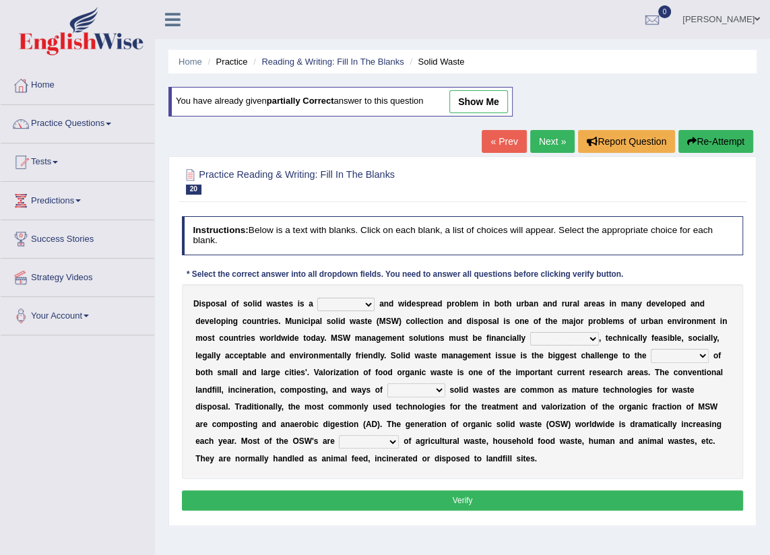
drag, startPoint x: 0, startPoint y: 0, endPoint x: 359, endPoint y: 297, distance: 466.0
click at [363, 298] on select "slanting stinging stalling shafting" at bounding box center [345, 304] width 57 height 13
click at [492, 102] on link "show me" at bounding box center [478, 101] width 59 height 23
select select "stalling"
select select "sustainable"
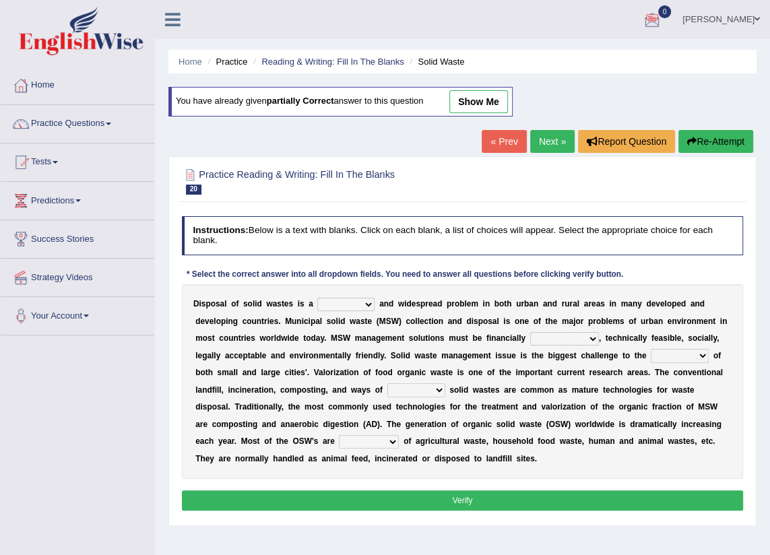
select select "history"
select select "handling"
select select "composing"
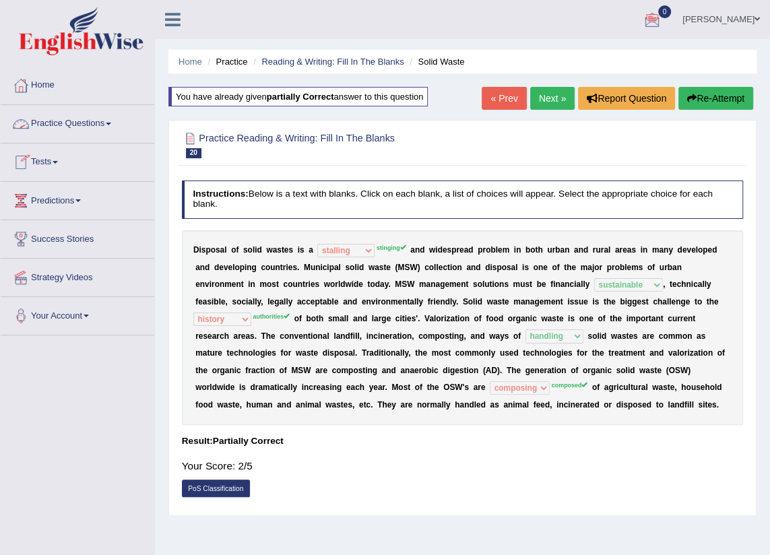
click at [101, 127] on link "Practice Questions" at bounding box center [78, 122] width 154 height 34
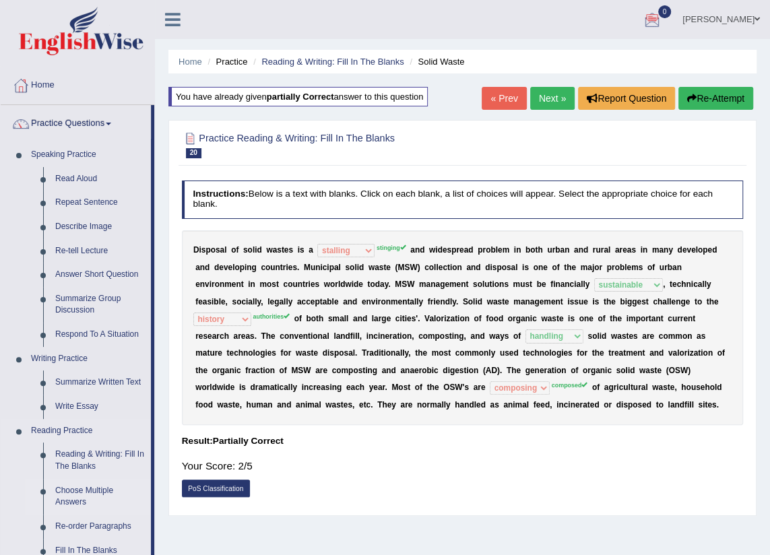
click at [102, 491] on link "Choose Multiple Answers" at bounding box center [100, 497] width 102 height 36
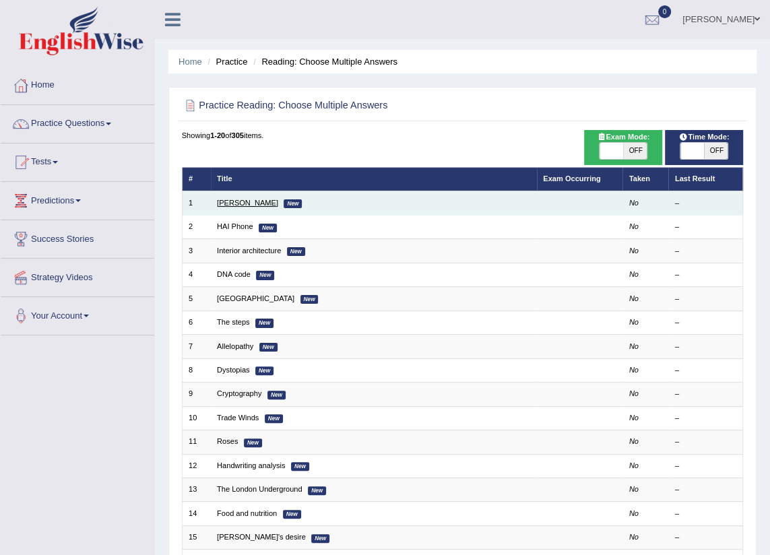
click at [233, 199] on link "[PERSON_NAME]" at bounding box center [247, 203] width 61 height 8
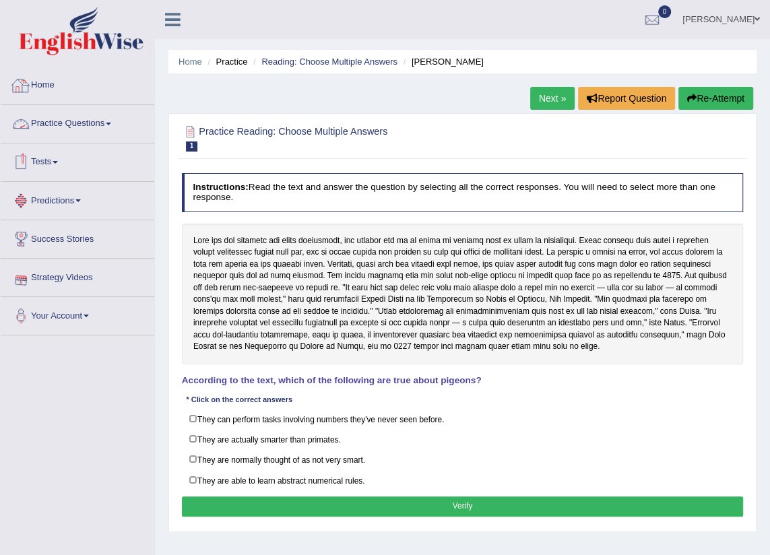
click at [106, 124] on link "Practice Questions" at bounding box center [78, 122] width 154 height 34
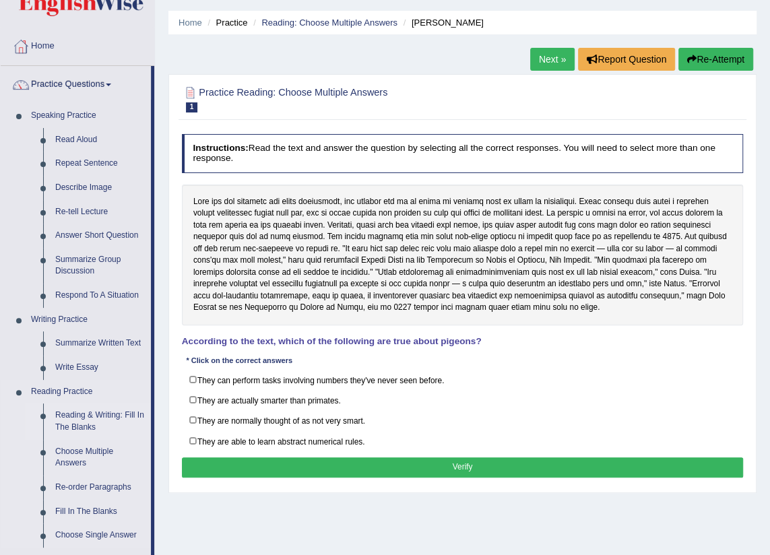
scroll to position [61, 0]
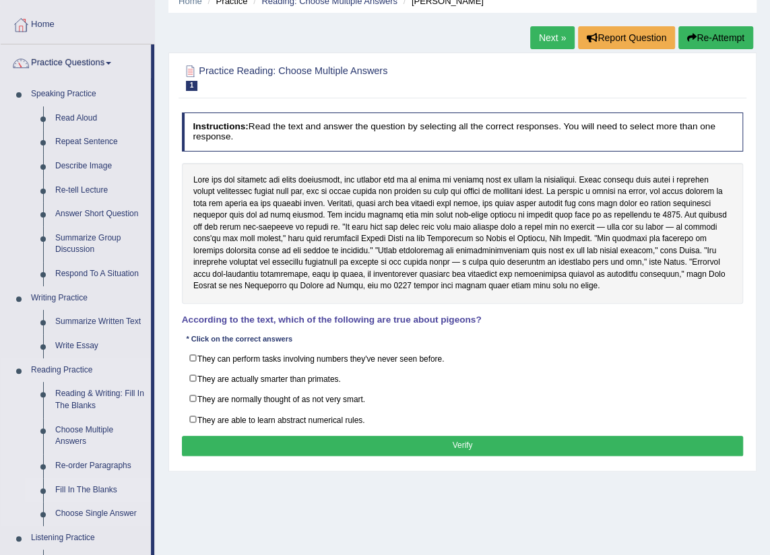
click at [90, 485] on link "Fill In The Blanks" at bounding box center [100, 490] width 102 height 24
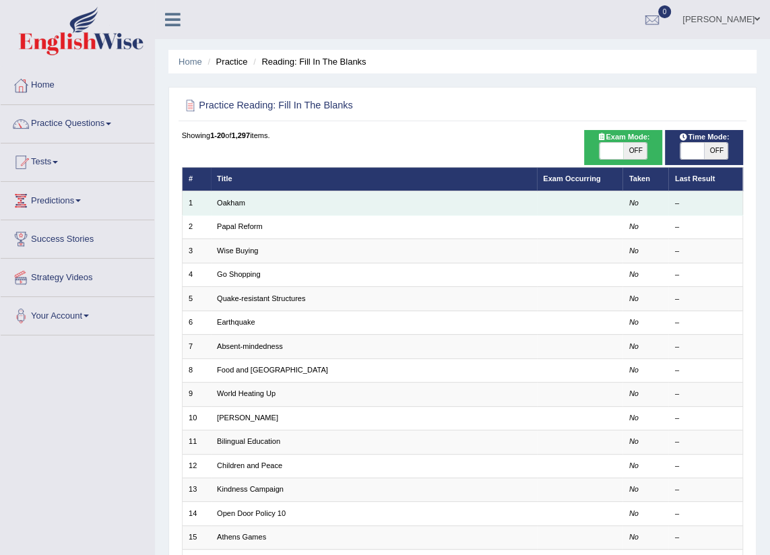
click at [279, 195] on td "Oakham" at bounding box center [374, 203] width 326 height 24
click at [280, 199] on td "Oakham" at bounding box center [374, 203] width 326 height 24
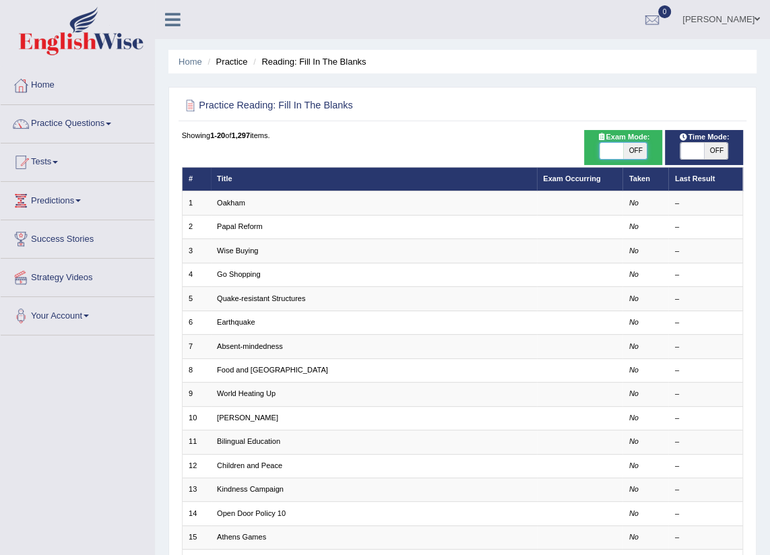
click at [610, 145] on span at bounding box center [612, 151] width 24 height 16
checkbox input "true"
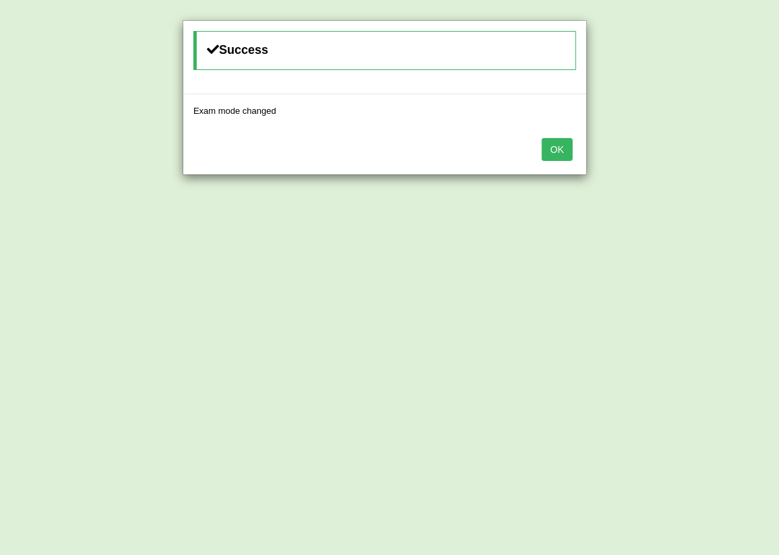
click at [560, 153] on button "OK" at bounding box center [557, 149] width 31 height 23
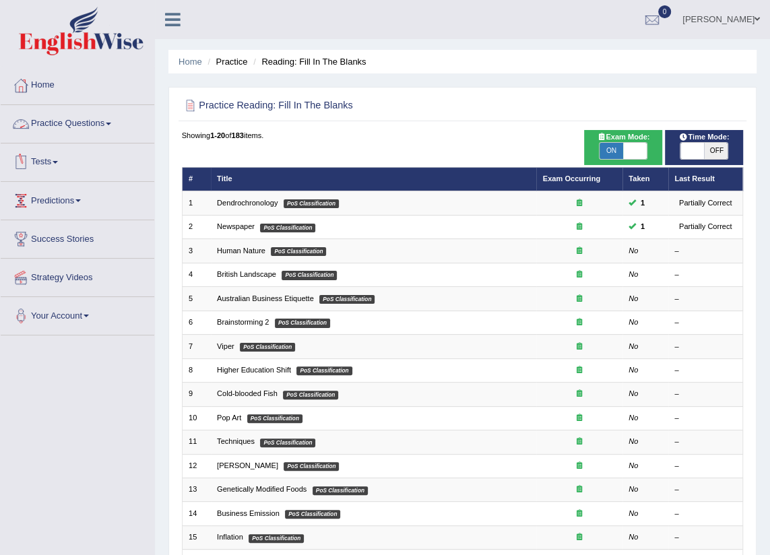
click at [110, 119] on link "Practice Questions" at bounding box center [78, 122] width 154 height 34
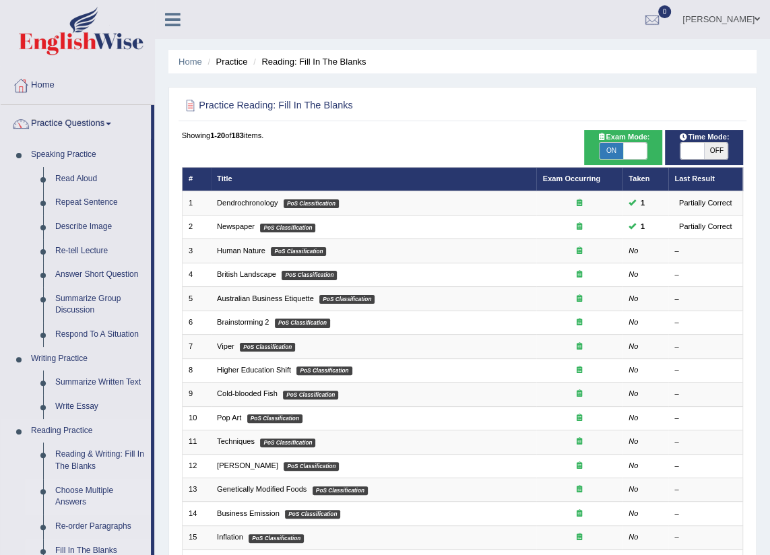
click at [90, 492] on link "Choose Multiple Answers" at bounding box center [100, 497] width 102 height 36
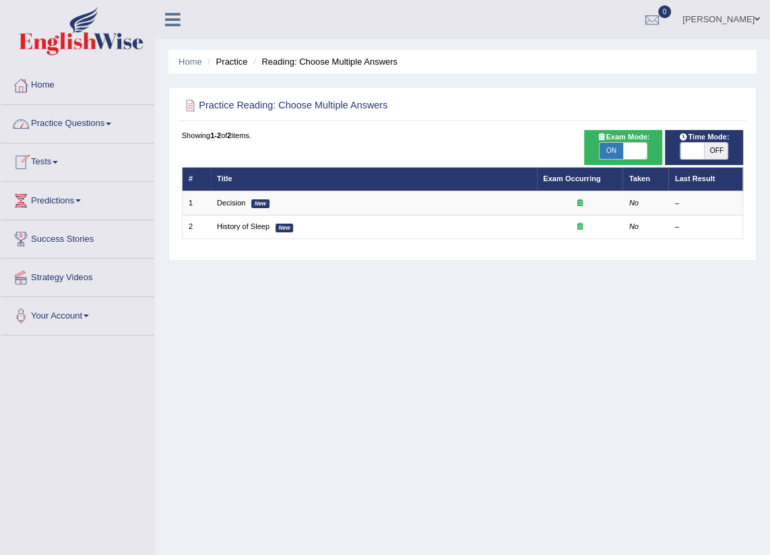
click at [106, 117] on link "Practice Questions" at bounding box center [78, 122] width 154 height 34
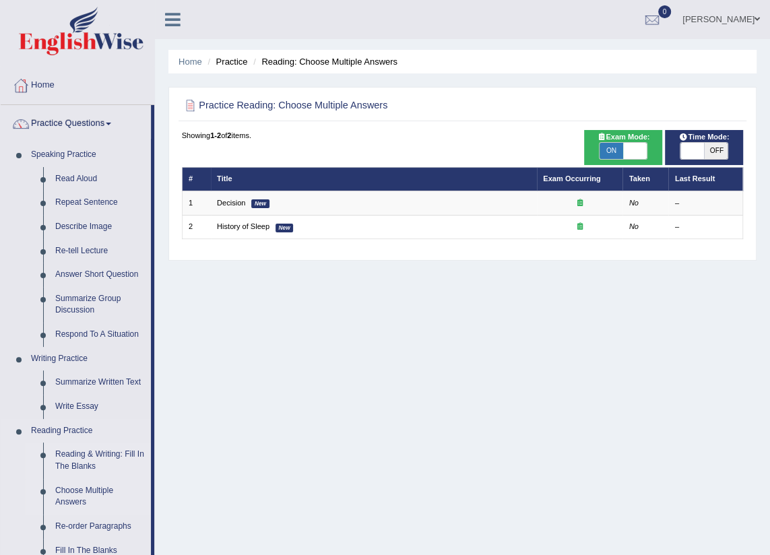
click at [69, 457] on link "Reading & Writing: Fill In The Blanks" at bounding box center [100, 461] width 102 height 36
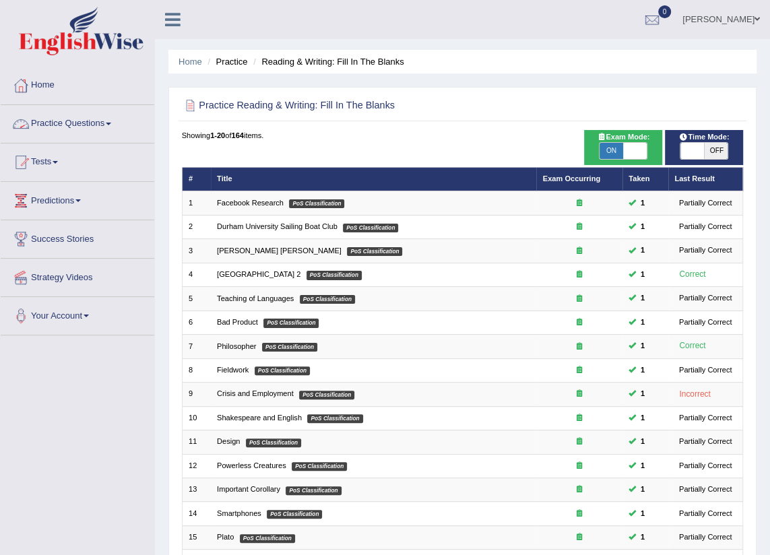
click at [77, 121] on link "Practice Questions" at bounding box center [78, 122] width 154 height 34
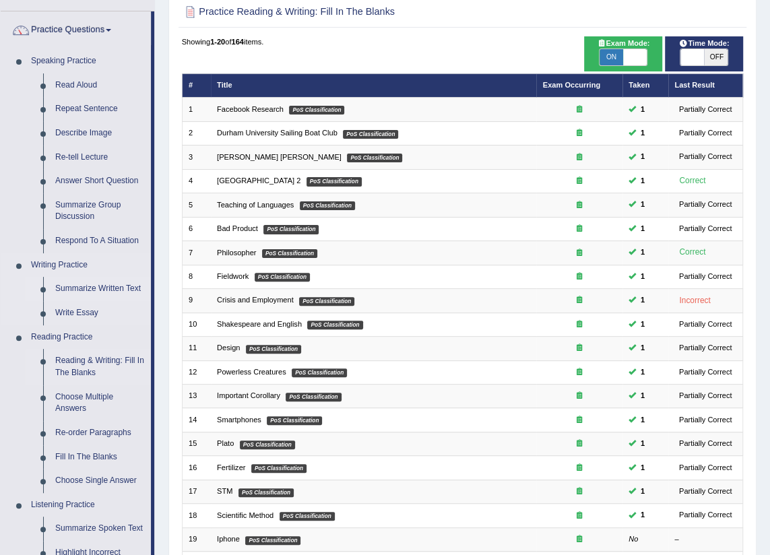
scroll to position [122, 0]
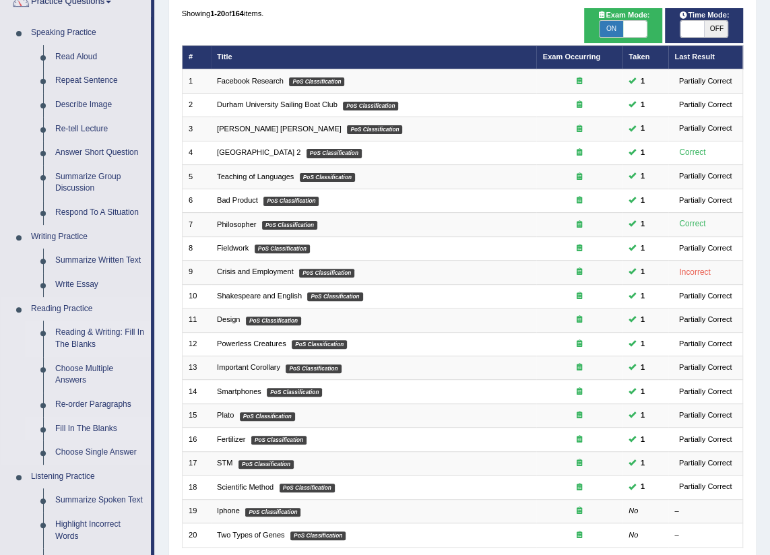
click at [96, 424] on link "Fill In The Blanks" at bounding box center [100, 429] width 102 height 24
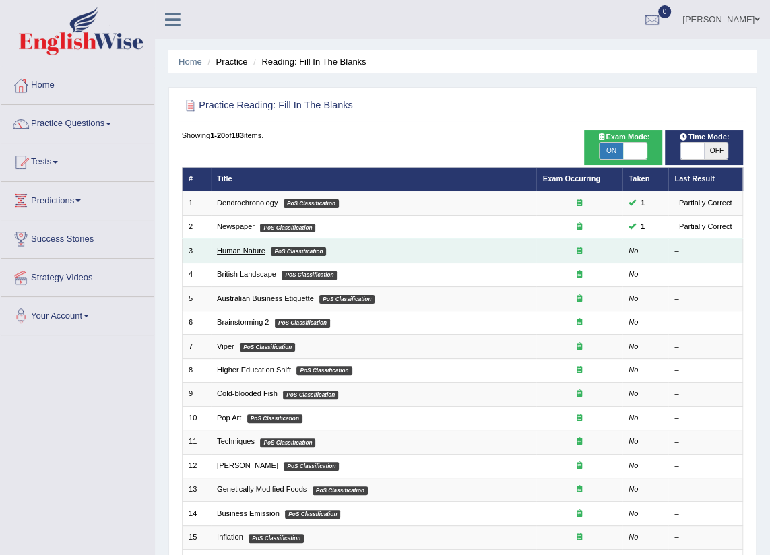
click at [229, 252] on link "Human Nature" at bounding box center [241, 251] width 49 height 8
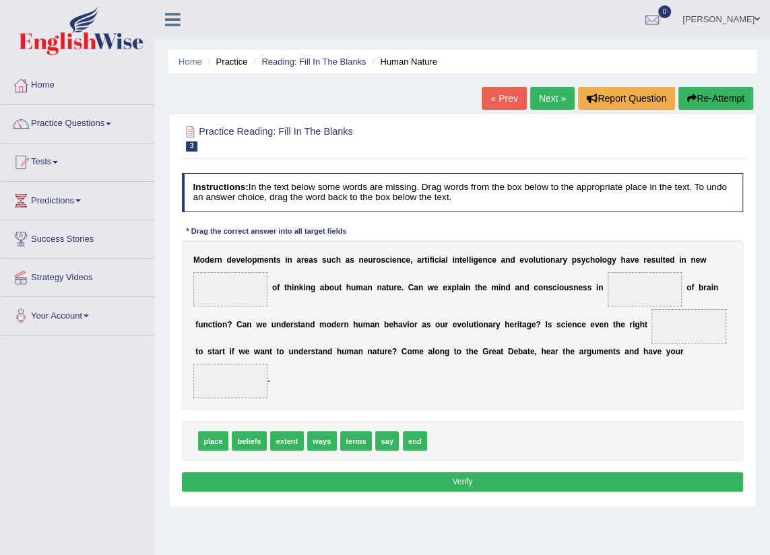
click at [250, 431] on span "beliefs" at bounding box center [249, 441] width 35 height 20
drag, startPoint x: 251, startPoint y: 418, endPoint x: 243, endPoint y: 261, distance: 157.8
drag, startPoint x: 319, startPoint y: 429, endPoint x: 664, endPoint y: 271, distance: 379.5
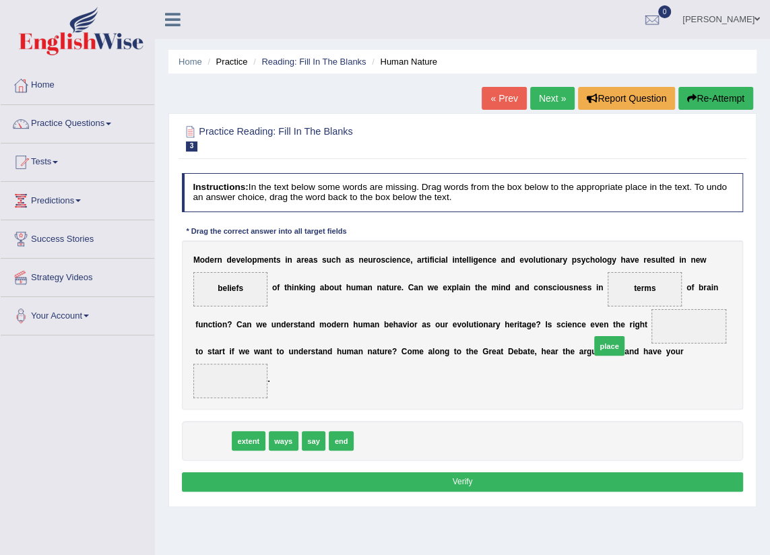
drag, startPoint x: 212, startPoint y: 426, endPoint x: 674, endPoint y: 317, distance: 474.8
drag, startPoint x: 276, startPoint y: 423, endPoint x: 680, endPoint y: 350, distance: 410.0
click at [440, 472] on button "Verify" at bounding box center [463, 482] width 562 height 20
drag, startPoint x: 313, startPoint y: 412, endPoint x: 300, endPoint y: 409, distance: 13.2
drag, startPoint x: 310, startPoint y: 424, endPoint x: 686, endPoint y: 315, distance: 392.2
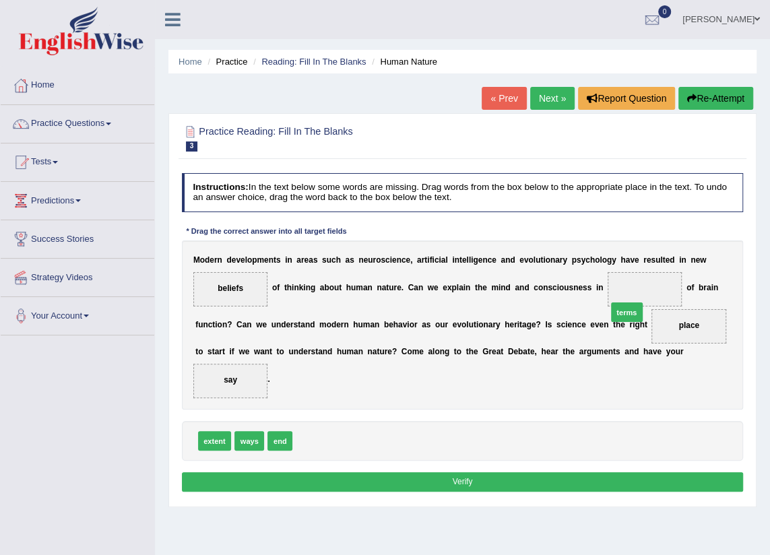
drag, startPoint x: 309, startPoint y: 424, endPoint x: 680, endPoint y: 273, distance: 400.0
click at [474, 472] on button "Verify" at bounding box center [463, 482] width 562 height 20
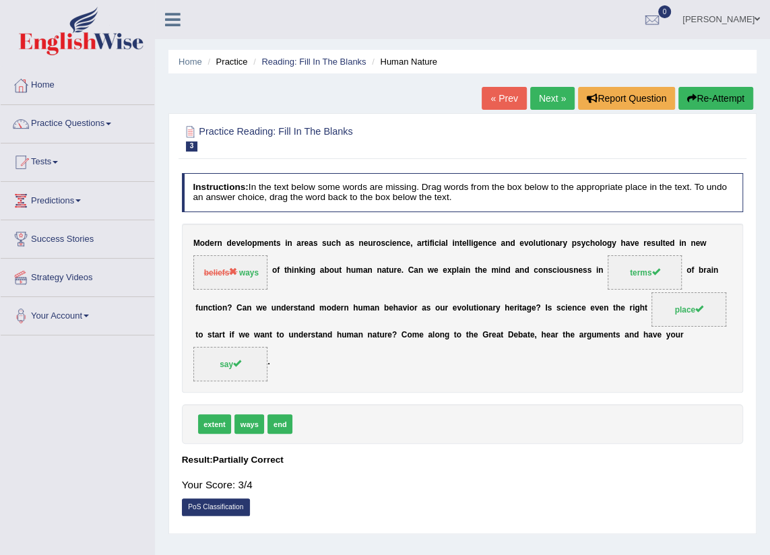
click at [558, 100] on link "Next »" at bounding box center [552, 98] width 44 height 23
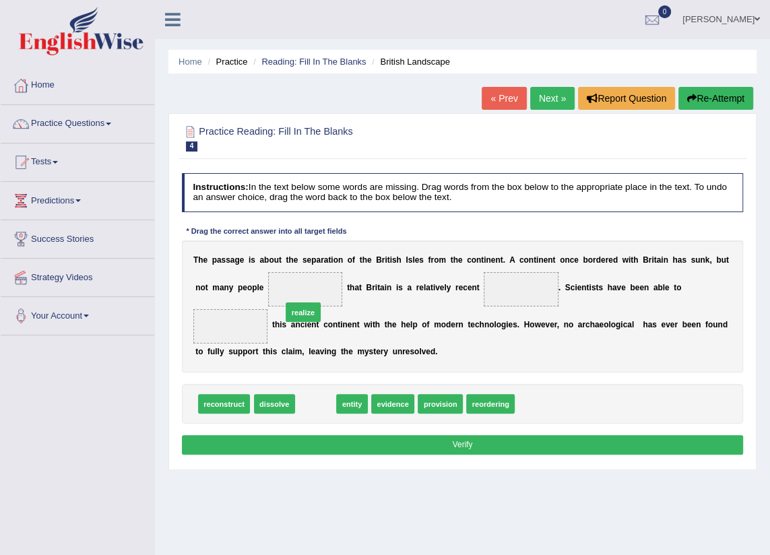
drag, startPoint x: 311, startPoint y: 384, endPoint x: 296, endPoint y: 276, distance: 108.8
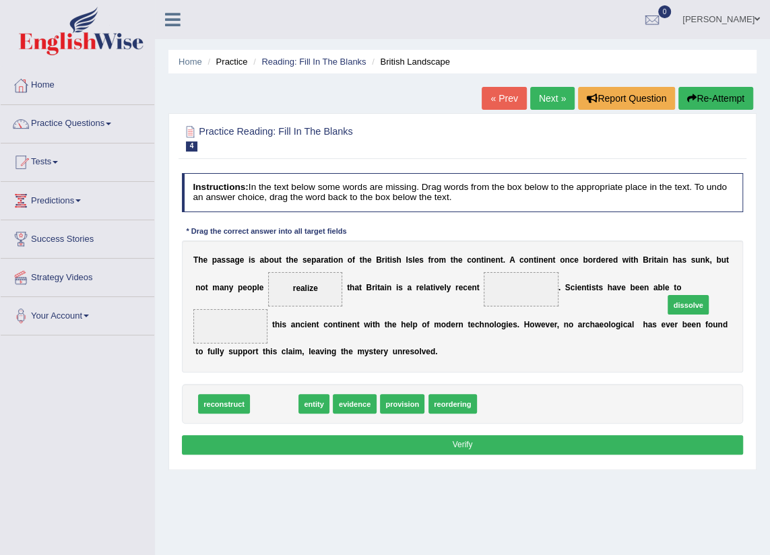
drag, startPoint x: 265, startPoint y: 384, endPoint x: 752, endPoint y: 268, distance: 500.6
click at [752, 268] on div "Practice Reading: Fill In The Blanks 4 British Landscape Instructions: In the t…" at bounding box center [462, 291] width 588 height 357
drag, startPoint x: 263, startPoint y: 385, endPoint x: 749, endPoint y: 269, distance: 500.0
click at [749, 269] on div "Practice Reading: Fill In The Blanks 4 British Landscape Instructions: In the t…" at bounding box center [462, 291] width 588 height 357
drag, startPoint x: 270, startPoint y: 379, endPoint x: 682, endPoint y: 288, distance: 421.5
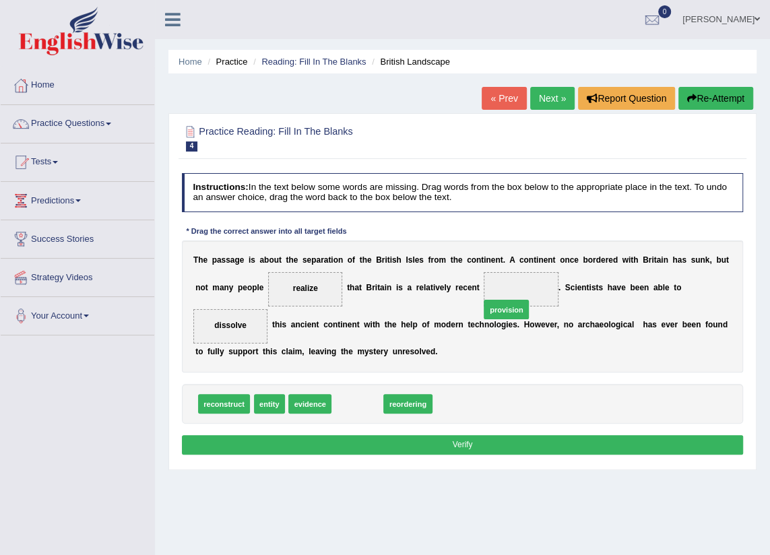
drag, startPoint x: 348, startPoint y: 384, endPoint x: 465, endPoint y: 294, distance: 147.4
click at [459, 435] on button "Verify" at bounding box center [463, 445] width 562 height 20
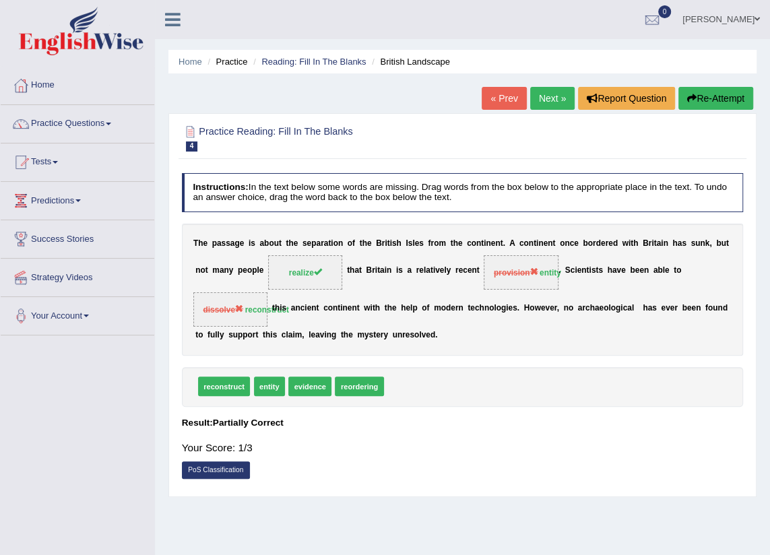
drag, startPoint x: 560, startPoint y: 102, endPoint x: 551, endPoint y: 108, distance: 11.2
click at [559, 102] on link "Next »" at bounding box center [552, 98] width 44 height 23
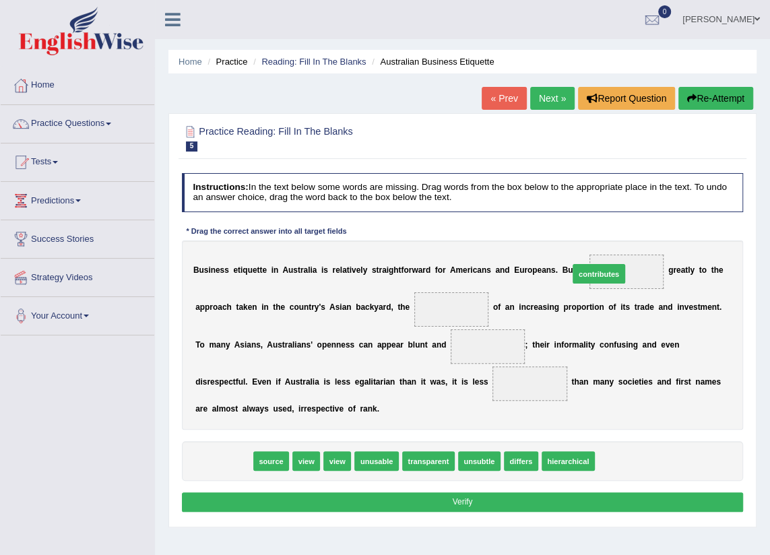
drag, startPoint x: 224, startPoint y: 457, endPoint x: 666, endPoint y: 236, distance: 493.2
click at [666, 236] on div "Instructions: In the text below some words are missing. Drag words from the box…" at bounding box center [462, 345] width 567 height 354
drag, startPoint x: 220, startPoint y: 458, endPoint x: 610, endPoint y: 273, distance: 432.1
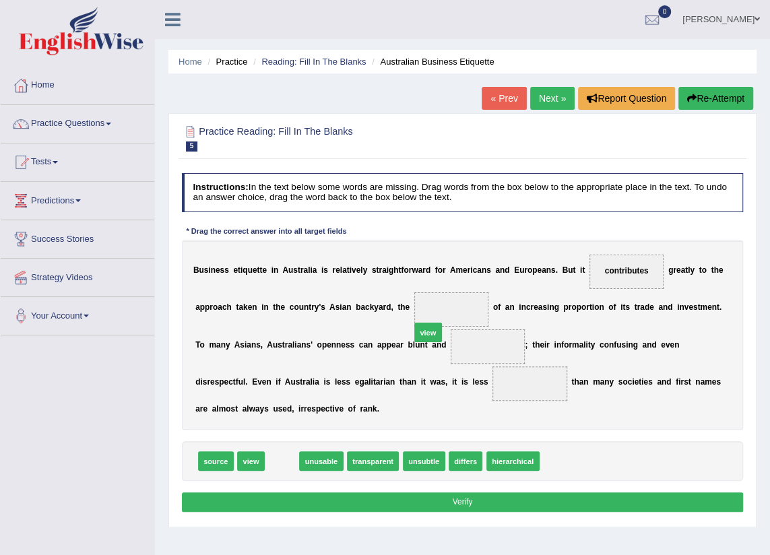
drag, startPoint x: 270, startPoint y: 464, endPoint x: 445, endPoint y: 311, distance: 232.9
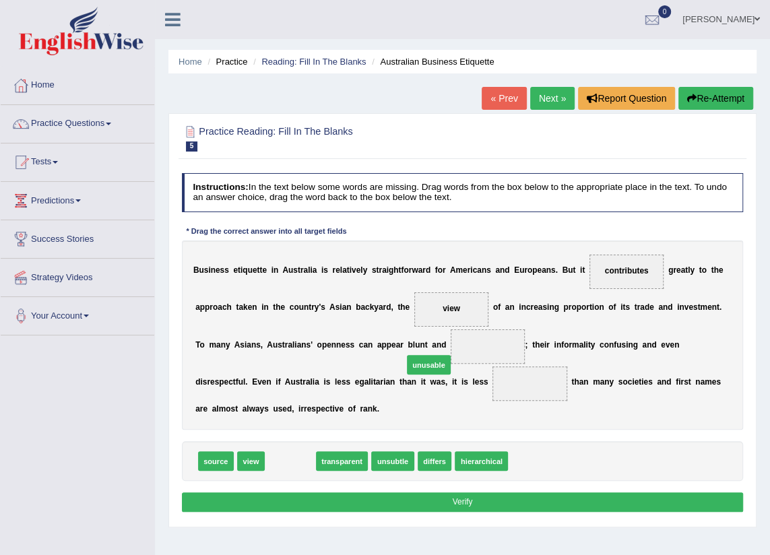
drag, startPoint x: 289, startPoint y: 458, endPoint x: 452, endPoint y: 345, distance: 198.4
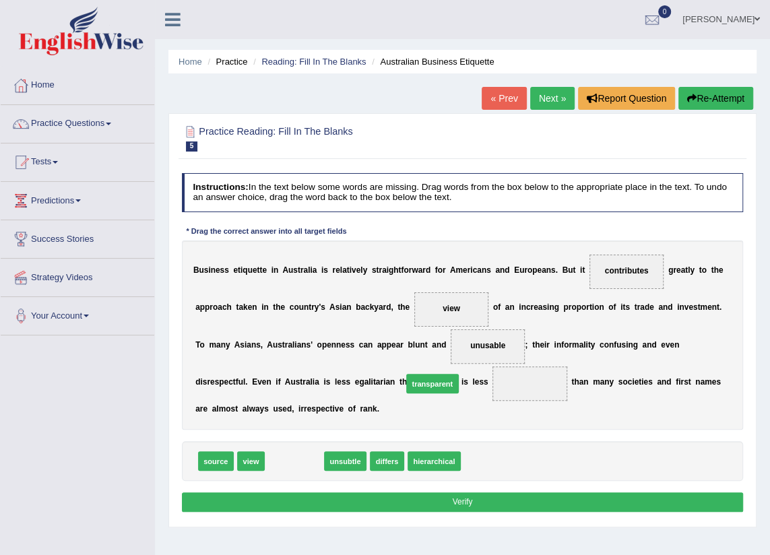
drag, startPoint x: 300, startPoint y: 459, endPoint x: 462, endPoint y: 368, distance: 186.1
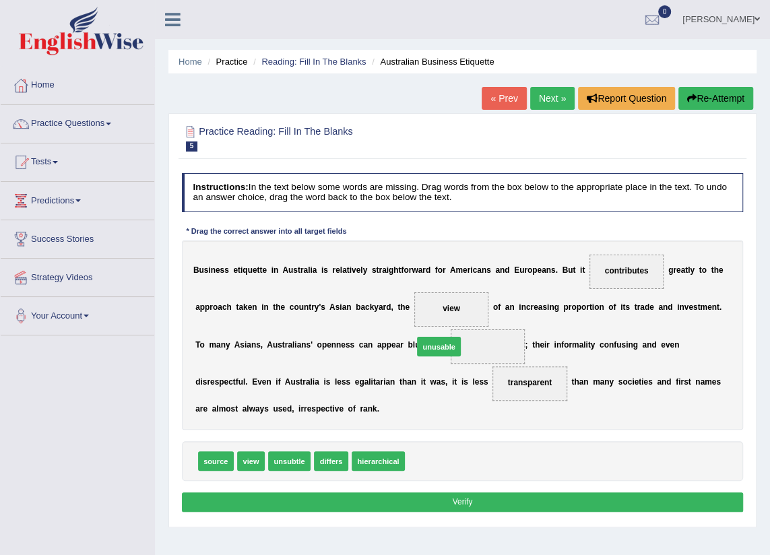
drag, startPoint x: 418, startPoint y: 462, endPoint x: 428, endPoint y: 328, distance: 134.4
click at [473, 494] on button "Verify" at bounding box center [463, 502] width 562 height 20
drag, startPoint x: 254, startPoint y: 460, endPoint x: 469, endPoint y: 310, distance: 262.2
click at [472, 504] on button "Verify" at bounding box center [463, 502] width 562 height 20
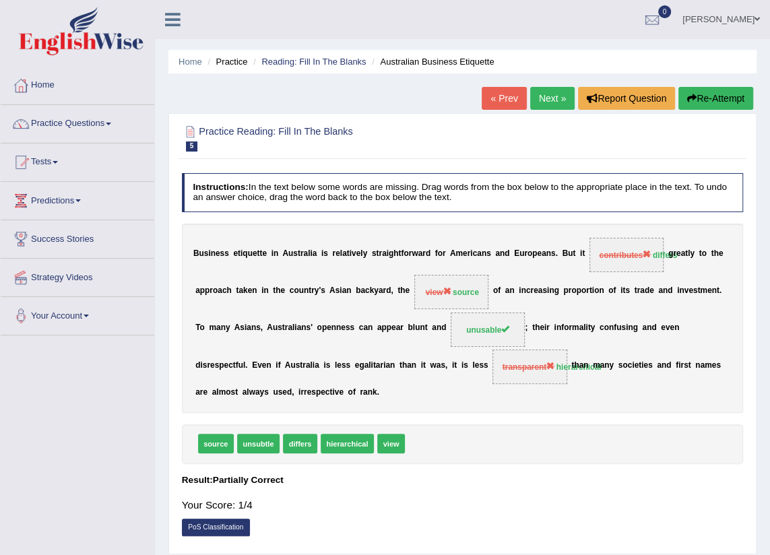
click at [548, 102] on link "Next »" at bounding box center [552, 98] width 44 height 23
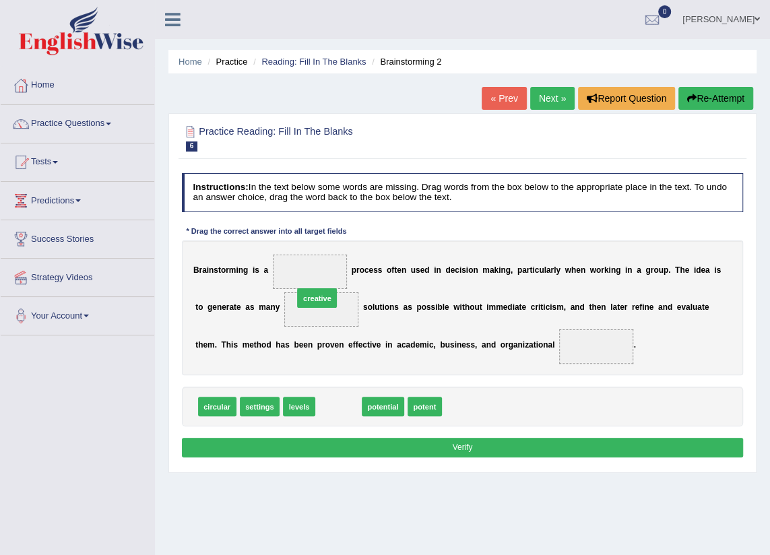
drag, startPoint x: 326, startPoint y: 391, endPoint x: 304, endPoint y: 266, distance: 126.5
drag, startPoint x: 337, startPoint y: 406, endPoint x: 314, endPoint y: 297, distance: 111.0
drag, startPoint x: 373, startPoint y: 405, endPoint x: 323, endPoint y: 262, distance: 151.3
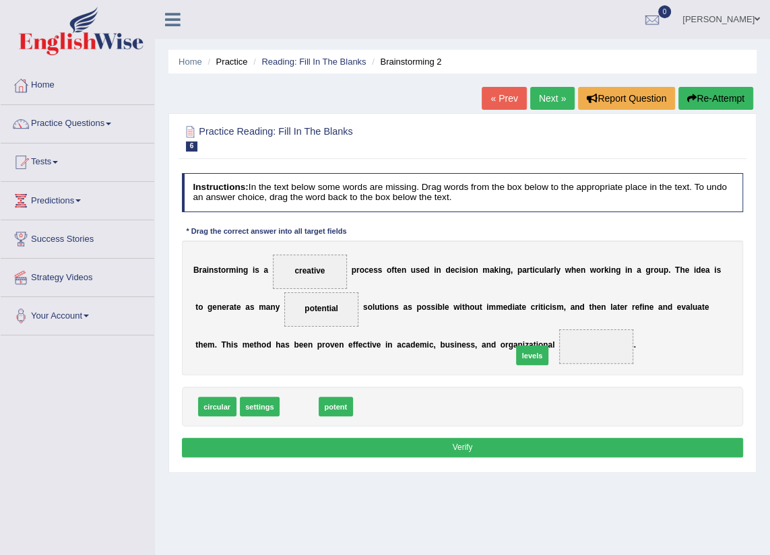
drag, startPoint x: 287, startPoint y: 403, endPoint x: 561, endPoint y: 343, distance: 280.6
click at [486, 445] on button "Verify" at bounding box center [463, 448] width 562 height 20
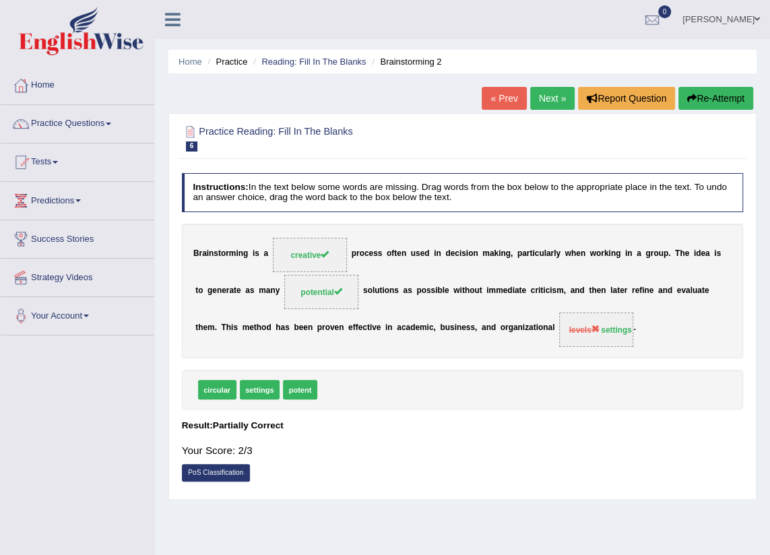
click at [552, 98] on link "Next »" at bounding box center [552, 98] width 44 height 23
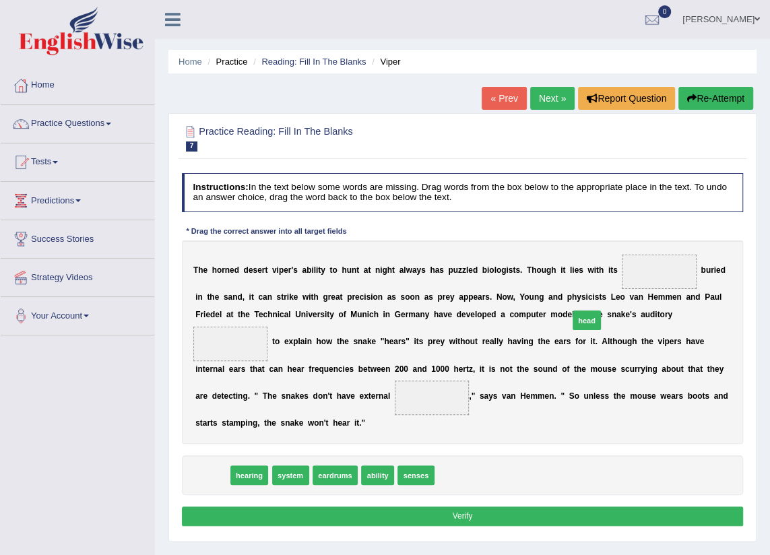
drag, startPoint x: 218, startPoint y: 459, endPoint x: 659, endPoint y: 279, distance: 476.5
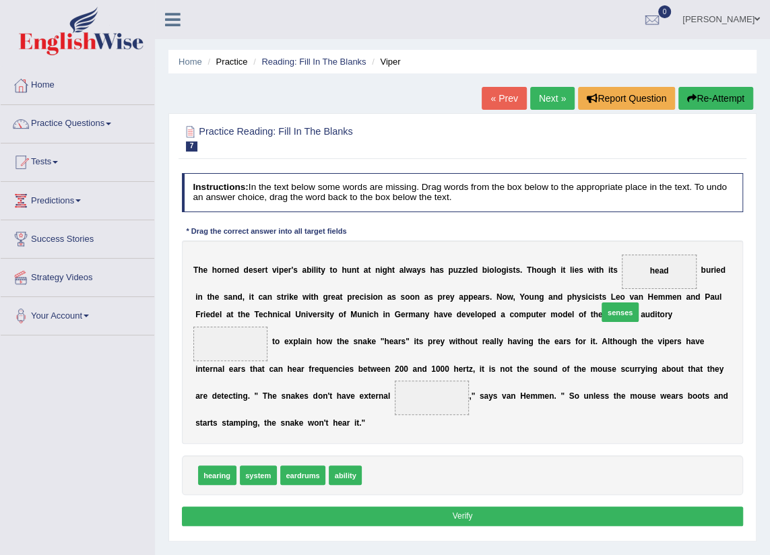
drag, startPoint x: 375, startPoint y: 459, endPoint x: 653, endPoint y: 267, distance: 337.6
drag, startPoint x: 302, startPoint y: 461, endPoint x: 332, endPoint y: 455, distance: 30.4
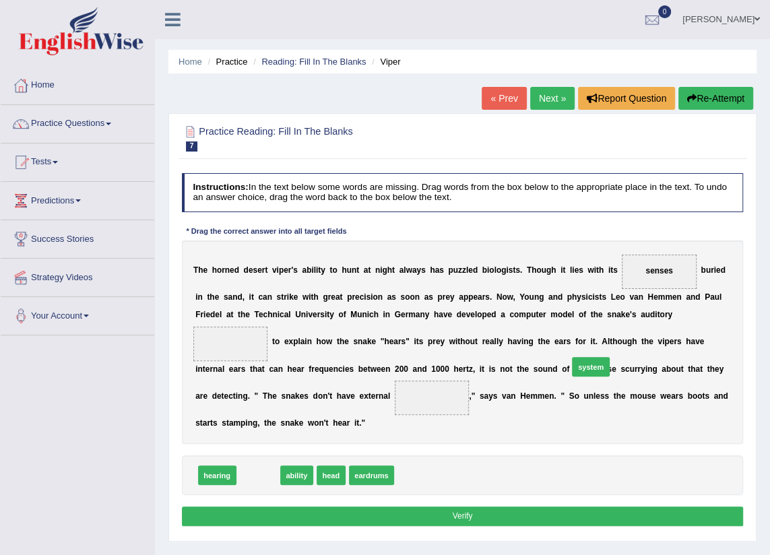
drag, startPoint x: 260, startPoint y: 459, endPoint x: 649, endPoint y: 331, distance: 410.1
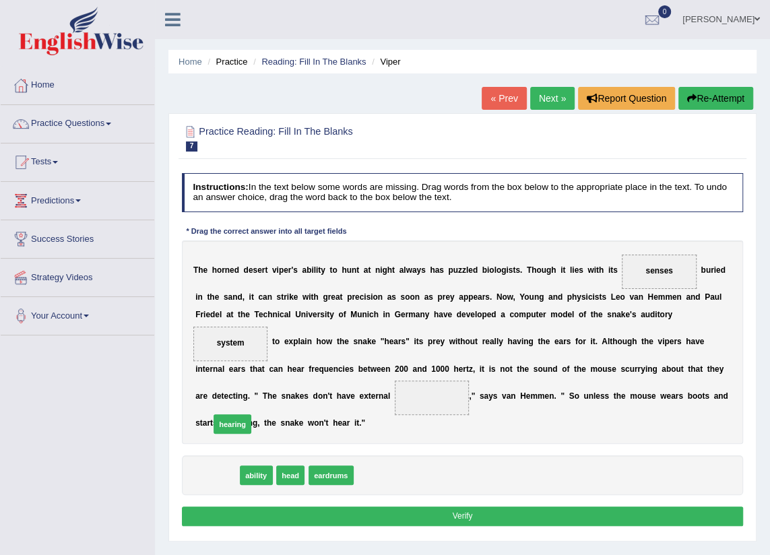
drag, startPoint x: 228, startPoint y: 461, endPoint x: 246, endPoint y: 401, distance: 62.7
click at [457, 507] on button "Verify" at bounding box center [463, 517] width 562 height 20
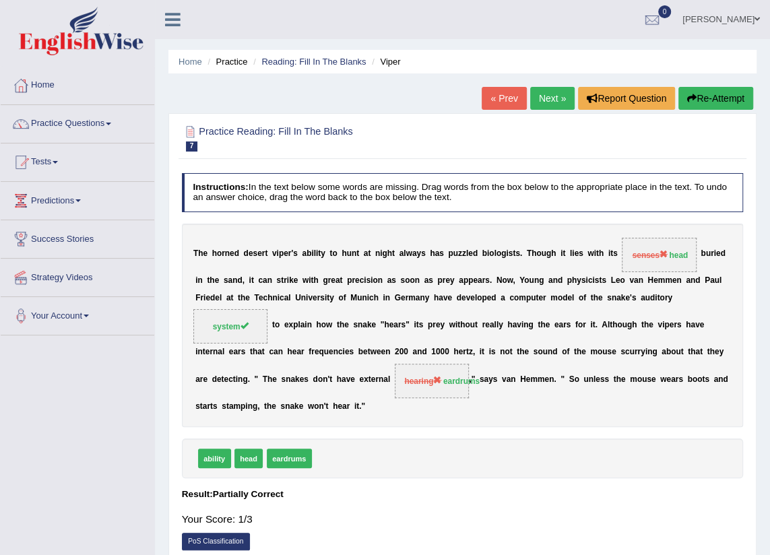
click at [554, 95] on link "Next »" at bounding box center [552, 98] width 44 height 23
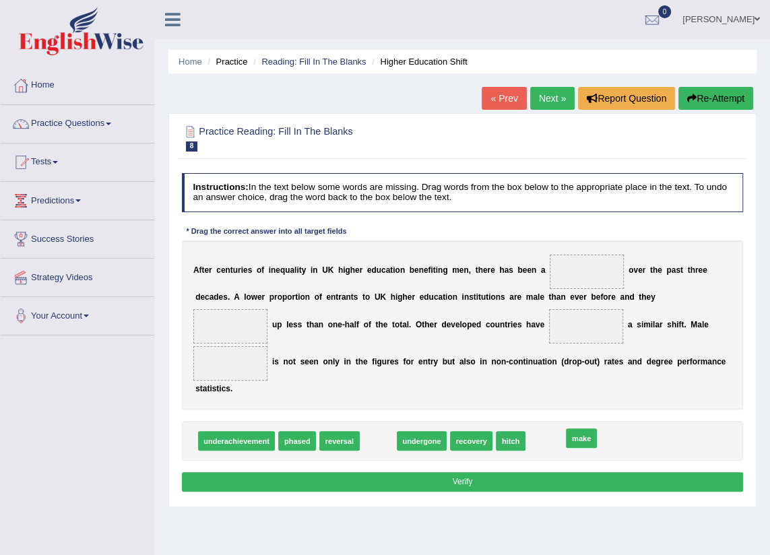
drag, startPoint x: 366, startPoint y: 424, endPoint x: 604, endPoint y: 422, distance: 237.1
drag, startPoint x: 419, startPoint y: 424, endPoint x: 190, endPoint y: 421, distance: 229.1
drag, startPoint x: 485, startPoint y: 422, endPoint x: 143, endPoint y: 428, distance: 341.6
click at [143, 428] on div "Toggle navigation Home Practice Questions Speaking Practice Read Aloud Repeat S…" at bounding box center [385, 350] width 770 height 701
drag, startPoint x: 490, startPoint y: 425, endPoint x: 198, endPoint y: 423, distance: 291.7
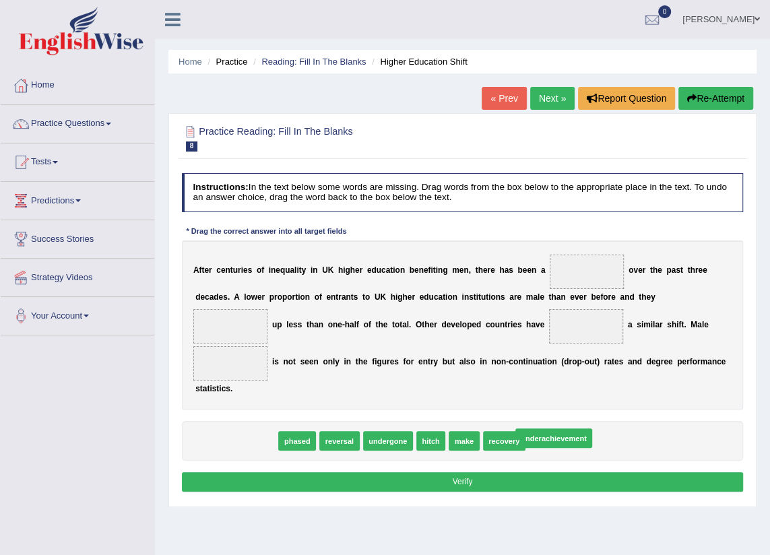
drag, startPoint x: 214, startPoint y: 422, endPoint x: 568, endPoint y: 418, distance: 354.3
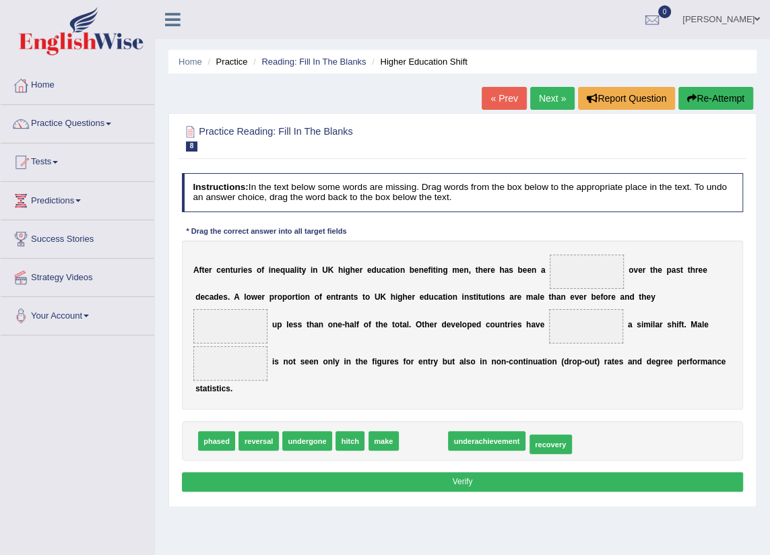
drag, startPoint x: 427, startPoint y: 426, endPoint x: 577, endPoint y: 430, distance: 149.6
drag, startPoint x: 378, startPoint y: 422, endPoint x: 579, endPoint y: 424, distance: 200.8
drag, startPoint x: 485, startPoint y: 368, endPoint x: 465, endPoint y: 377, distance: 21.8
click at [473, 375] on div "A f t e r c e n t u r i e s o f i n e q u a l i t y i n U K h i g h e r e d u c…" at bounding box center [463, 324] width 562 height 169
drag, startPoint x: 414, startPoint y: 428, endPoint x: 566, endPoint y: 263, distance: 224.5
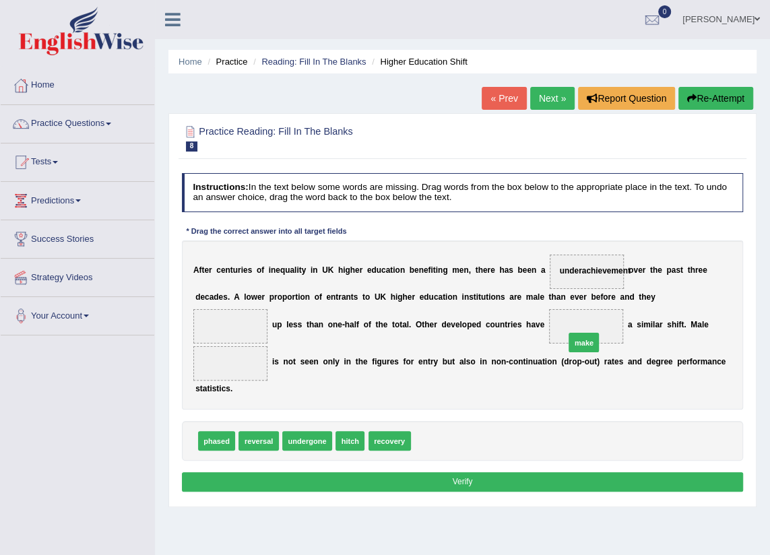
drag, startPoint x: 430, startPoint y: 422, endPoint x: 612, endPoint y: 307, distance: 215.3
drag, startPoint x: 308, startPoint y: 424, endPoint x: 423, endPoint y: 352, distance: 135.9
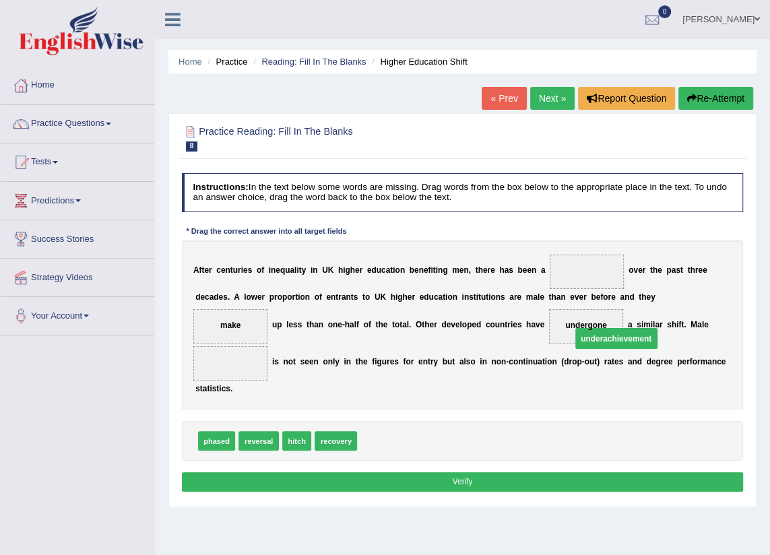
drag, startPoint x: 571, startPoint y: 271, endPoint x: 589, endPoint y: 350, distance: 80.9
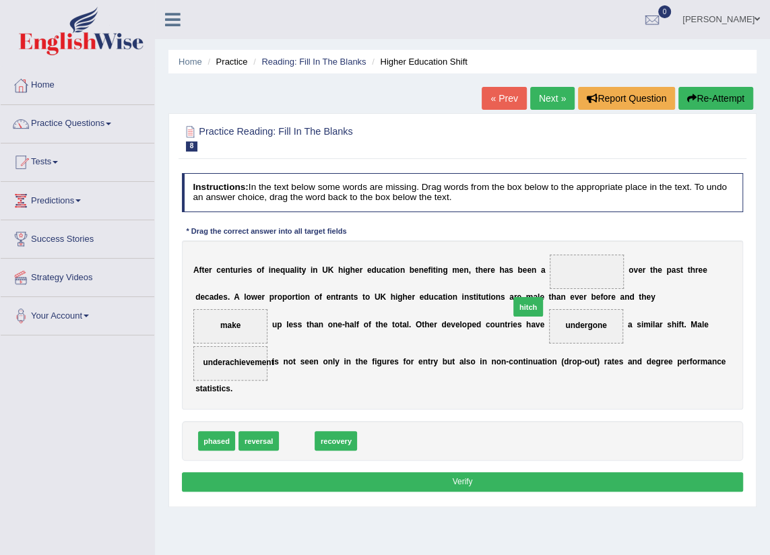
drag, startPoint x: 296, startPoint y: 425, endPoint x: 568, endPoint y: 267, distance: 314.5
click at [487, 472] on button "Verify" at bounding box center [463, 482] width 562 height 20
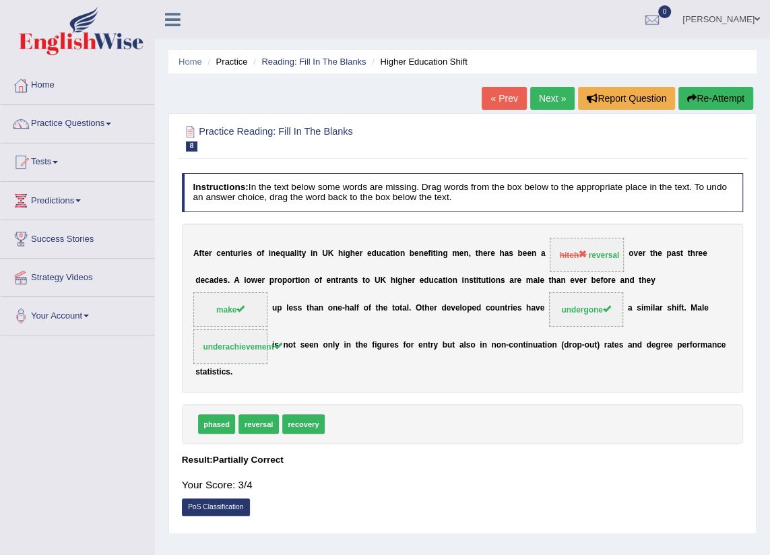
click at [540, 102] on link "Next »" at bounding box center [552, 98] width 44 height 23
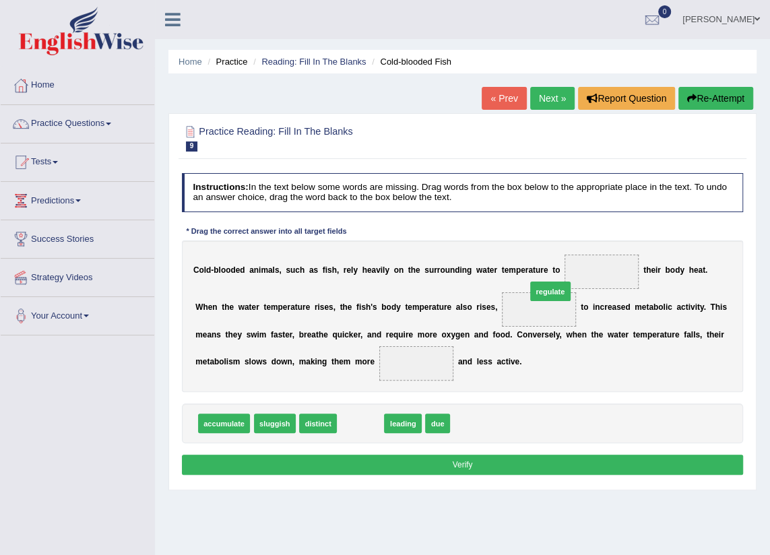
drag, startPoint x: 364, startPoint y: 424, endPoint x: 587, endPoint y: 269, distance: 271.9
drag, startPoint x: 363, startPoint y: 418, endPoint x: 498, endPoint y: 306, distance: 175.6
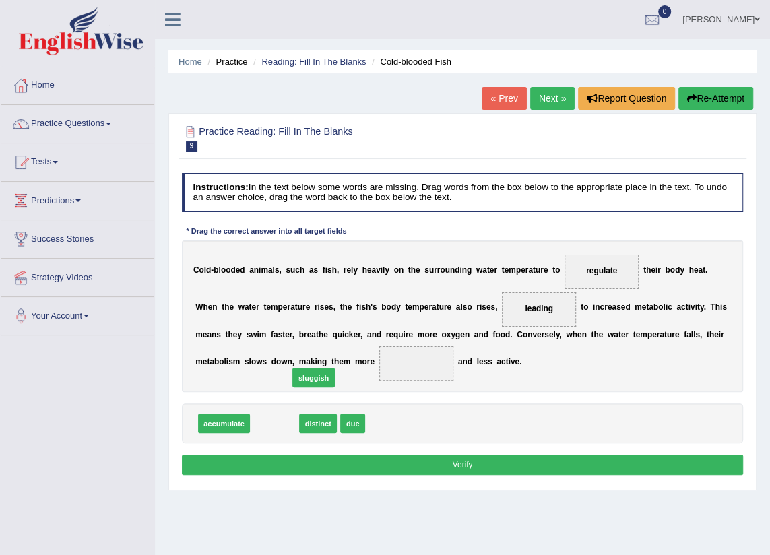
drag, startPoint x: 273, startPoint y: 422, endPoint x: 319, endPoint y: 368, distance: 70.7
click at [398, 459] on button "Verify" at bounding box center [463, 465] width 562 height 20
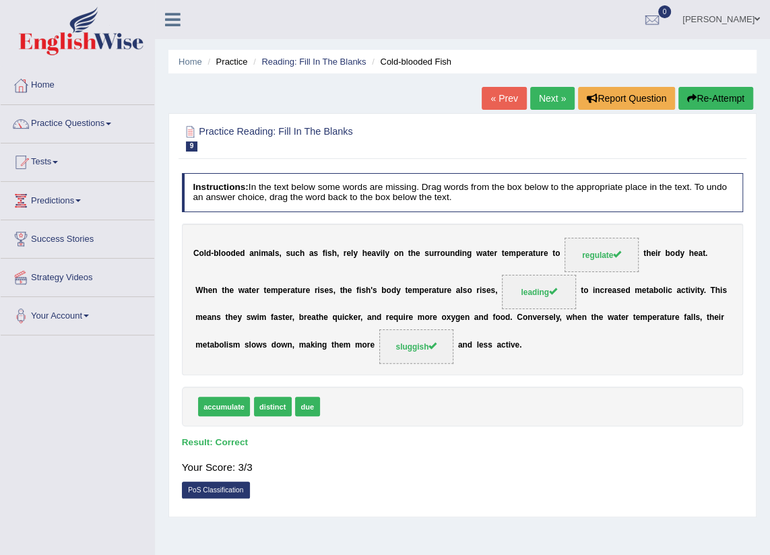
click at [540, 98] on link "Next »" at bounding box center [552, 98] width 44 height 23
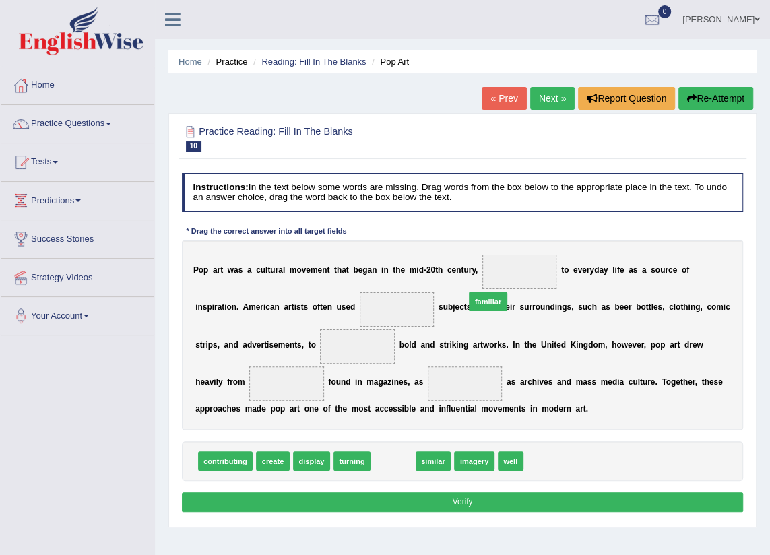
drag, startPoint x: 387, startPoint y: 460, endPoint x: 498, endPoint y: 269, distance: 221.0
drag, startPoint x: 498, startPoint y: 278, endPoint x: 333, endPoint y: 318, distance: 169.1
click at [333, 318] on div "P o p a r t w a s a c u l t u r a l m o v e m e n t t h a t b e g a n i n t h e…" at bounding box center [463, 334] width 562 height 189
drag, startPoint x: 509, startPoint y: 271, endPoint x: 368, endPoint y: 319, distance: 148.7
drag, startPoint x: 295, startPoint y: 344, endPoint x: 336, endPoint y: 312, distance: 52.3
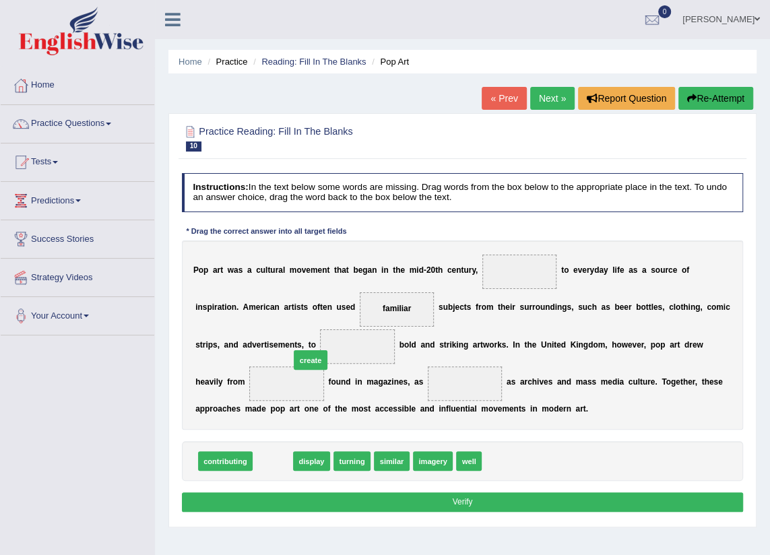
drag, startPoint x: 278, startPoint y: 463, endPoint x: 323, endPoint y: 344, distance: 126.6
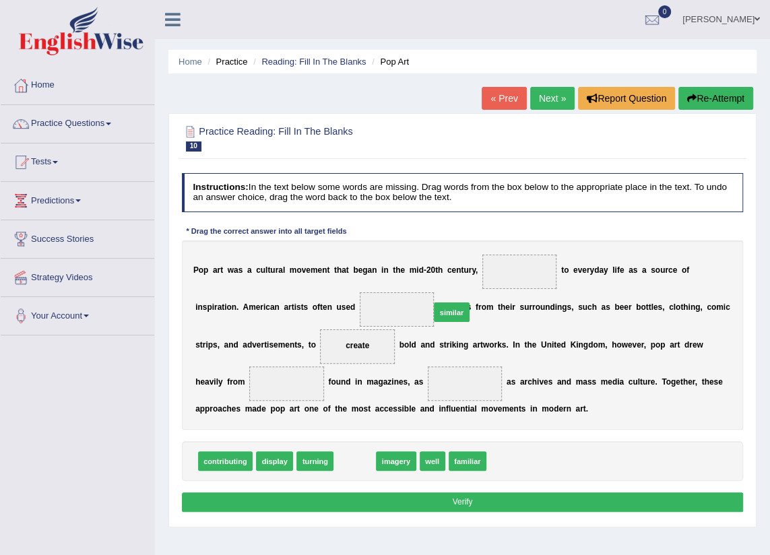
drag, startPoint x: 360, startPoint y: 458, endPoint x: 476, endPoint y: 281, distance: 211.3
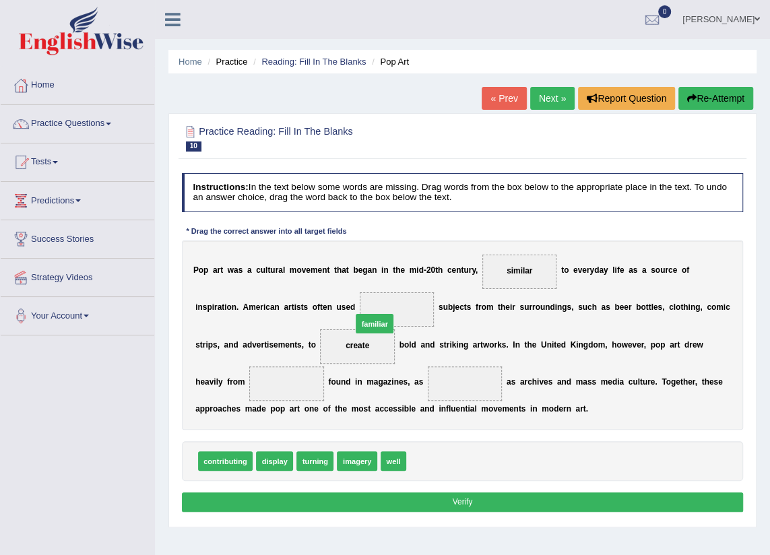
drag, startPoint x: 424, startPoint y: 461, endPoint x: 360, endPoint y: 300, distance: 173.6
drag, startPoint x: 284, startPoint y: 457, endPoint x: 238, endPoint y: 365, distance: 102.4
drag, startPoint x: 349, startPoint y: 461, endPoint x: 409, endPoint y: 379, distance: 101.7
click at [358, 496] on button "Verify" at bounding box center [463, 502] width 562 height 20
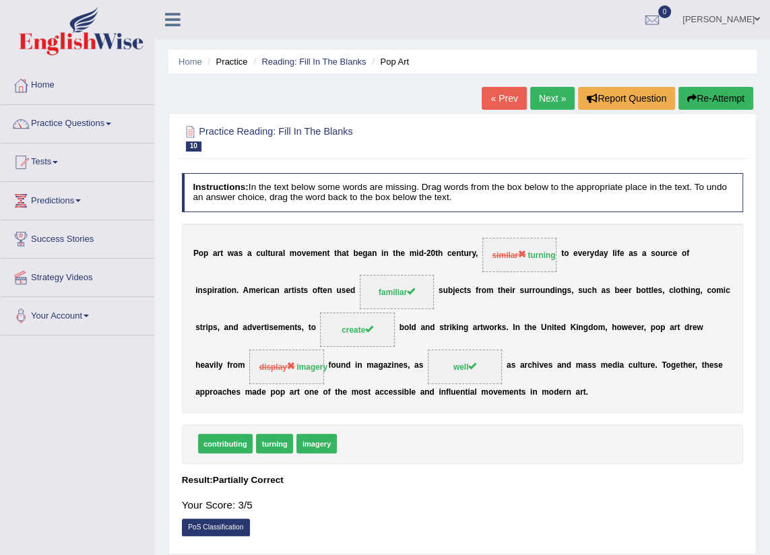
click at [534, 94] on link "Next »" at bounding box center [552, 98] width 44 height 23
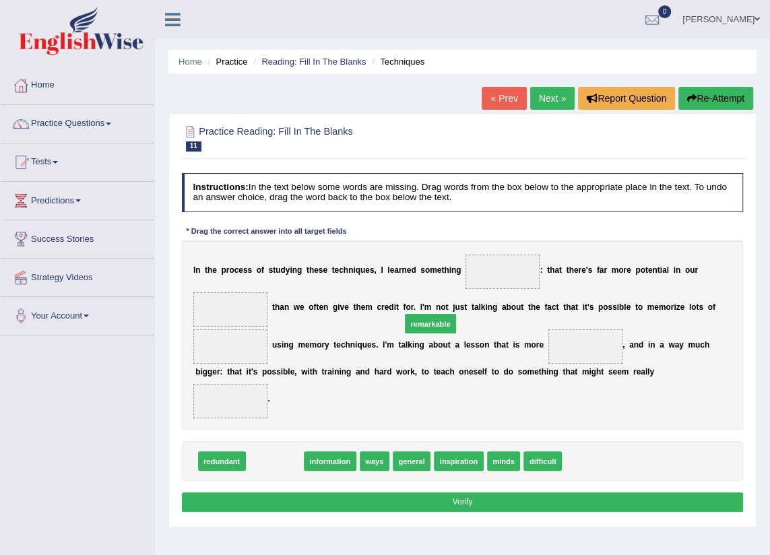
drag, startPoint x: 286, startPoint y: 444, endPoint x: 469, endPoint y: 282, distance: 244.4
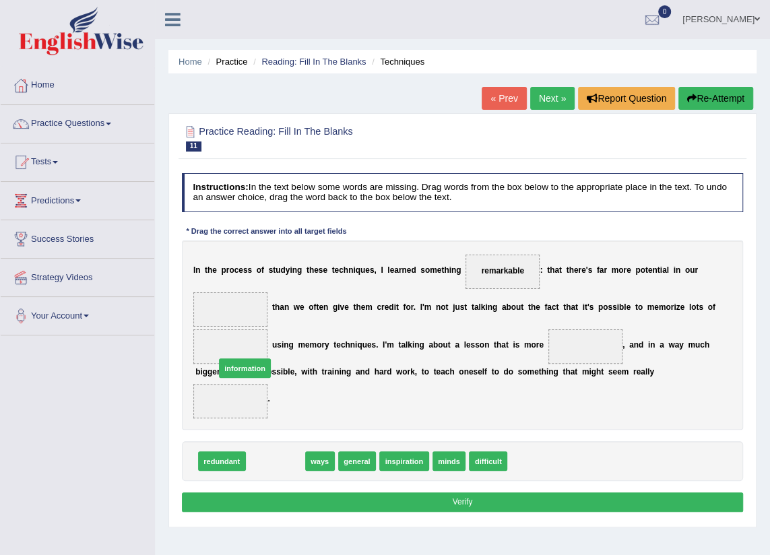
drag, startPoint x: 270, startPoint y: 448, endPoint x: 231, endPoint y: 339, distance: 115.9
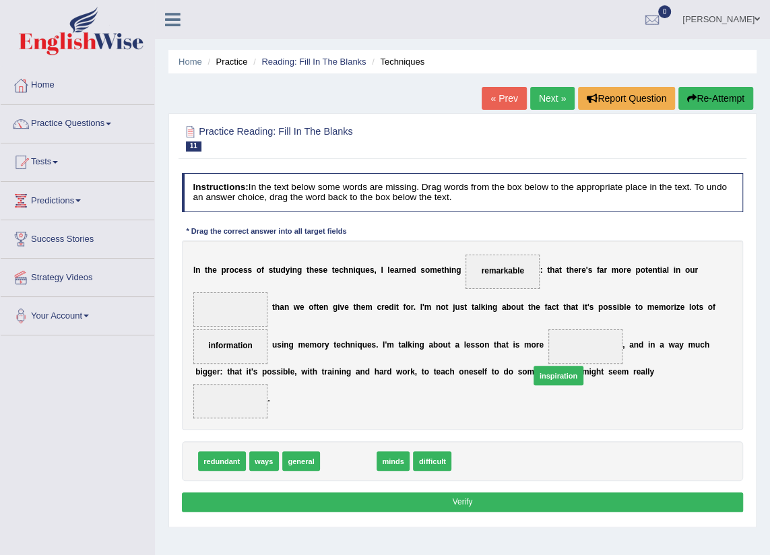
drag, startPoint x: 331, startPoint y: 444, endPoint x: 578, endPoint y: 344, distance: 266.8
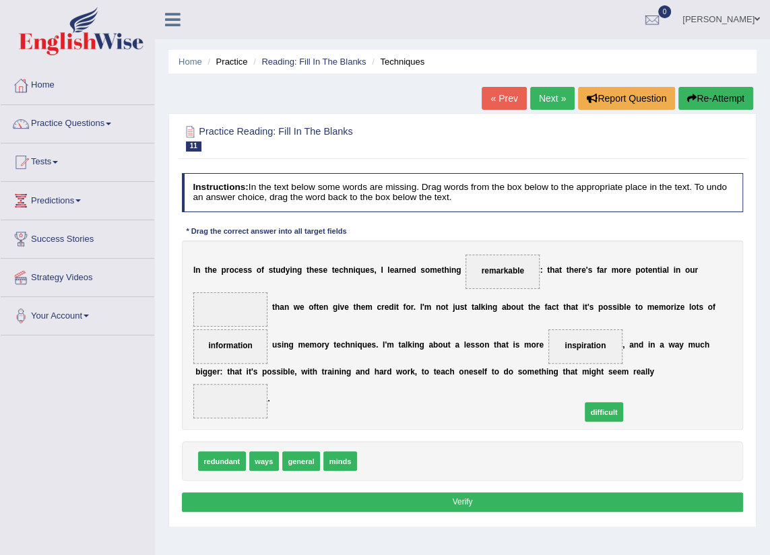
drag, startPoint x: 368, startPoint y: 441, endPoint x: 633, endPoint y: 384, distance: 270.2
drag, startPoint x: 342, startPoint y: 432, endPoint x: 236, endPoint y: 302, distance: 167.6
click at [410, 492] on button "Verify" at bounding box center [463, 502] width 562 height 20
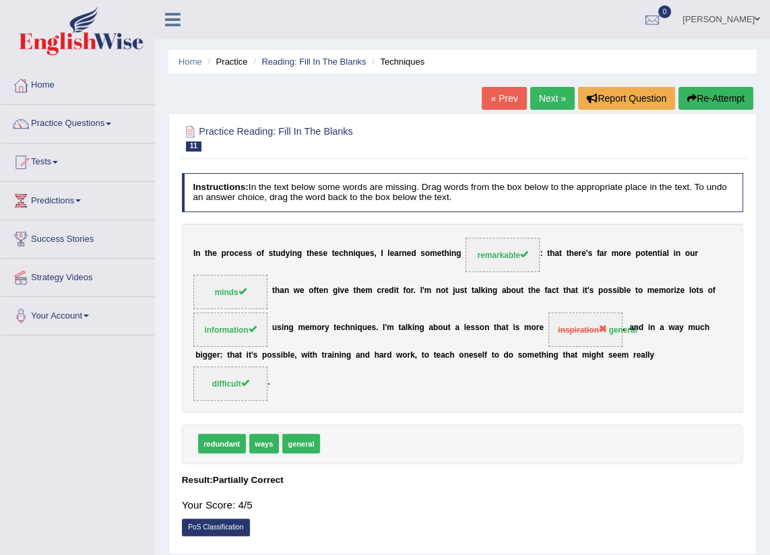
click at [564, 92] on link "Next »" at bounding box center [552, 98] width 44 height 23
